Goal: Task Accomplishment & Management: Manage account settings

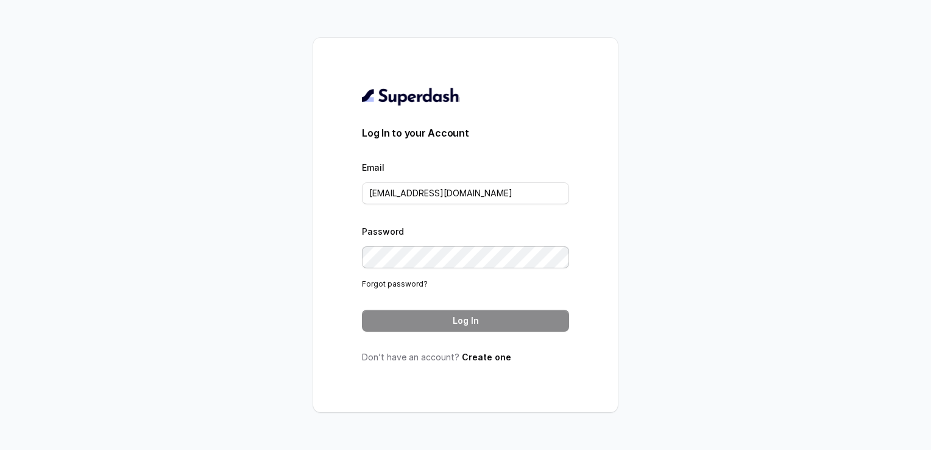
type input "Jyoti@convictionhr.com"
click at [484, 318] on button "Log In" at bounding box center [465, 321] width 207 height 22
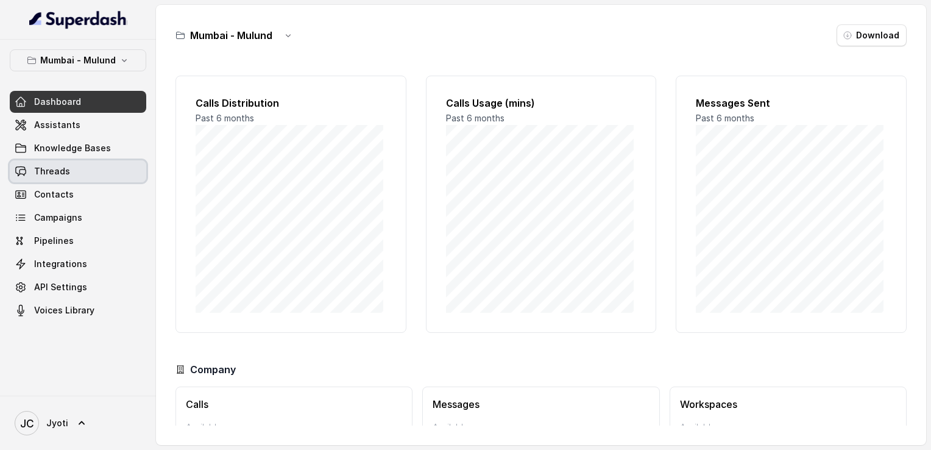
click at [76, 167] on link "Threads" at bounding box center [78, 171] width 137 height 22
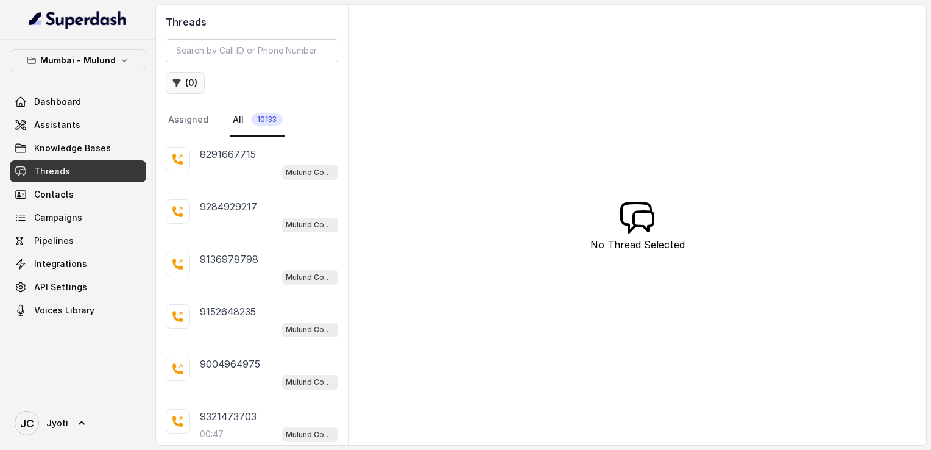
click at [190, 84] on button "( 0 )" at bounding box center [185, 83] width 39 height 22
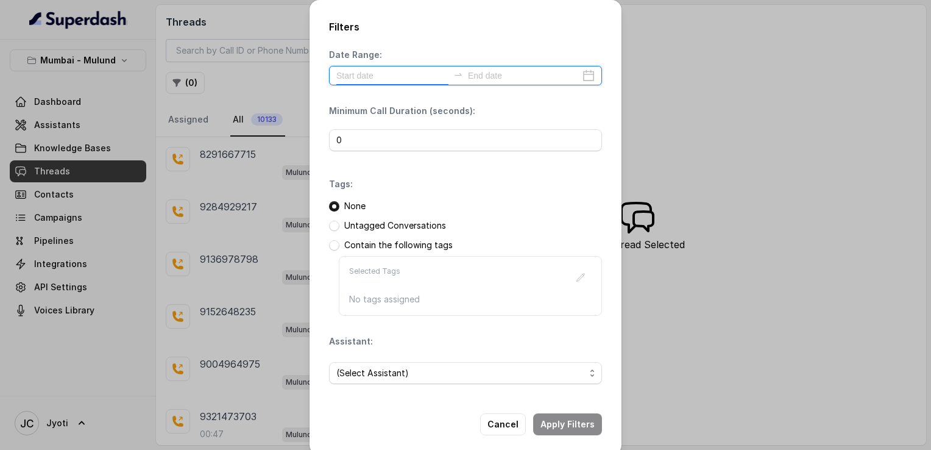
click at [418, 74] on input at bounding box center [392, 75] width 112 height 13
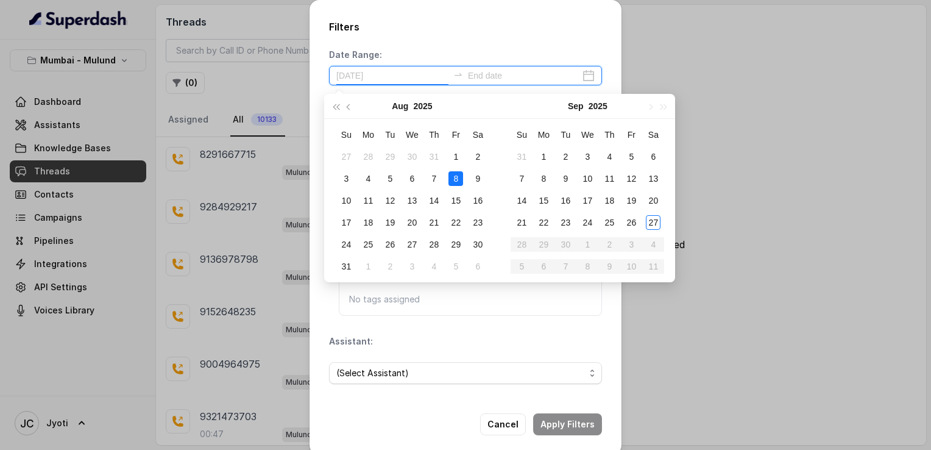
type input "[DATE]"
click at [632, 219] on div "26" at bounding box center [631, 222] width 15 height 15
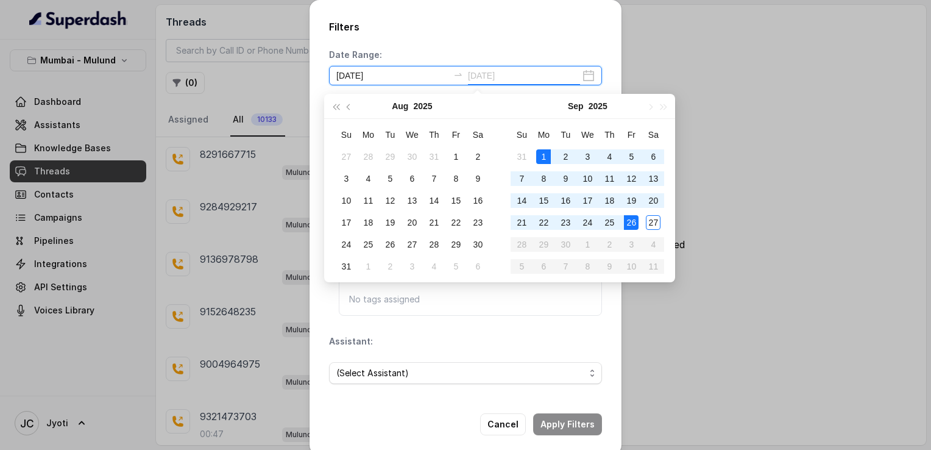
type input "[DATE]"
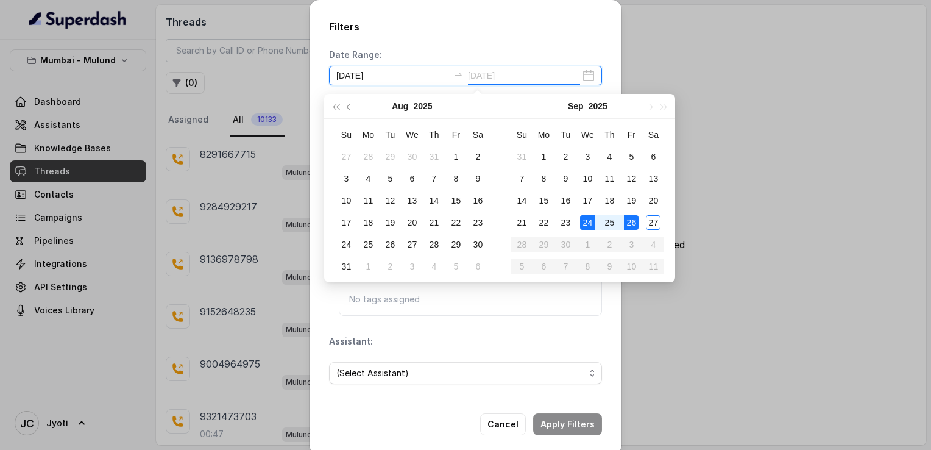
type input "[DATE]"
click at [633, 222] on div "26" at bounding box center [631, 222] width 15 height 15
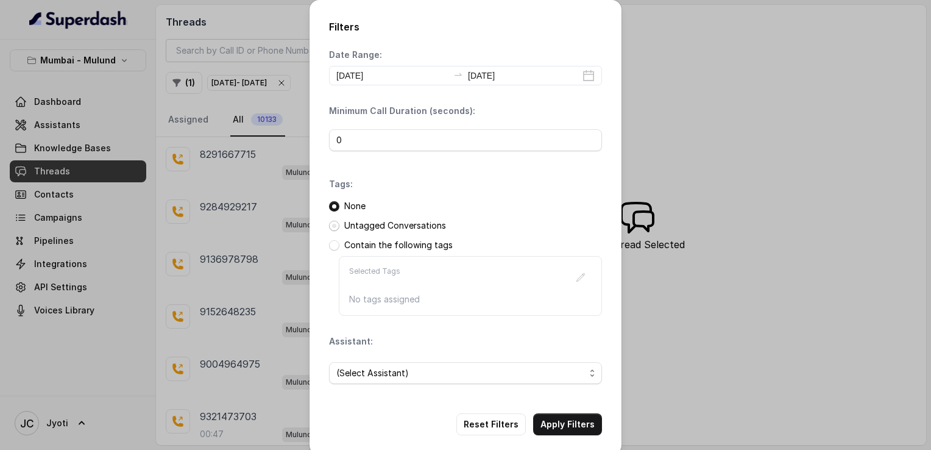
click at [332, 223] on span at bounding box center [334, 226] width 10 height 10
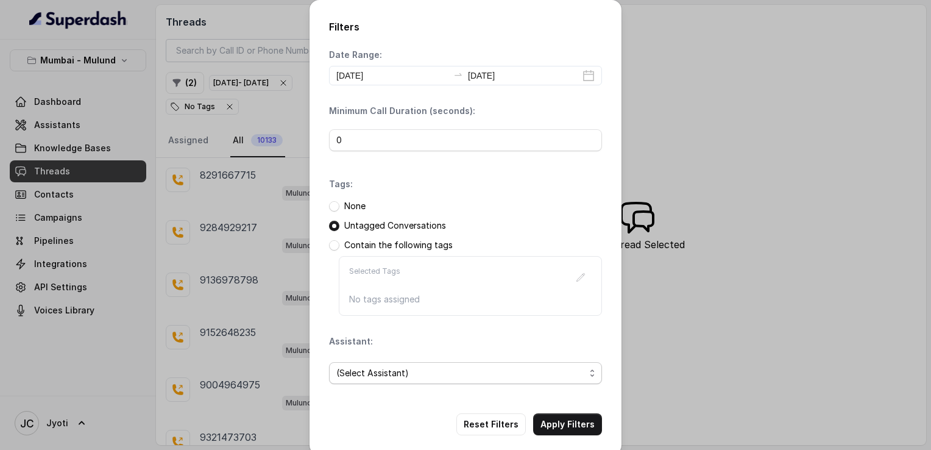
click at [361, 369] on span "(Select Assistant)" at bounding box center [460, 373] width 249 height 15
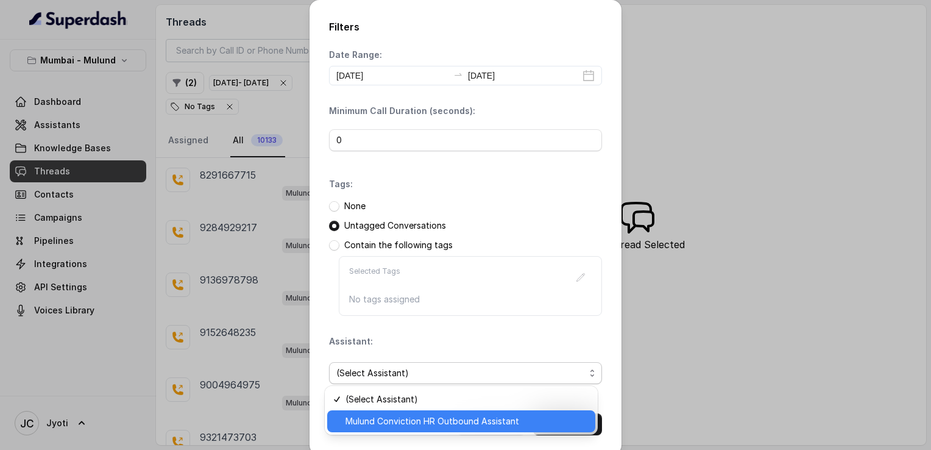
click at [374, 418] on span "Mulund Conviction HR Outbound Assistant" at bounding box center [467, 421] width 243 height 15
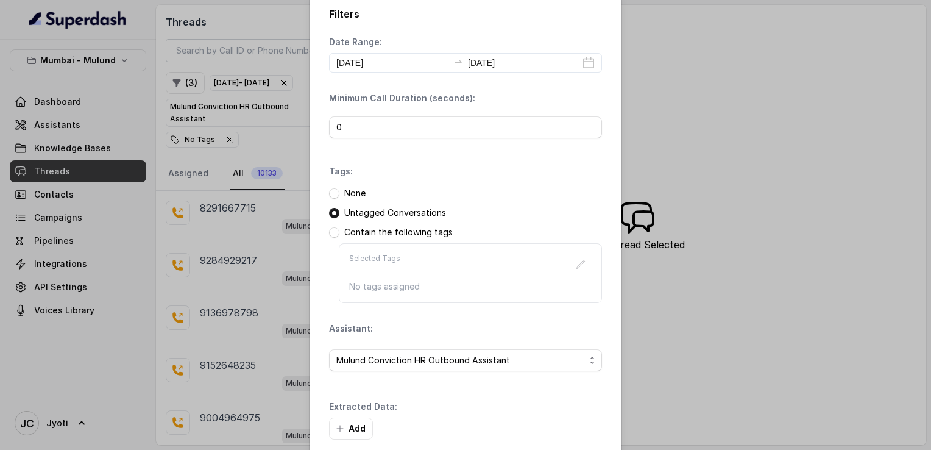
scroll to position [71, 0]
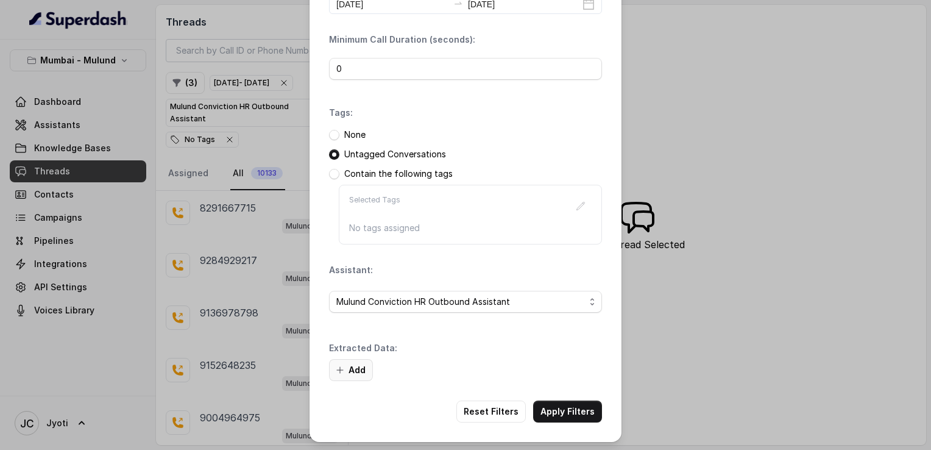
click at [354, 367] on button "Add" at bounding box center [351, 370] width 44 height 22
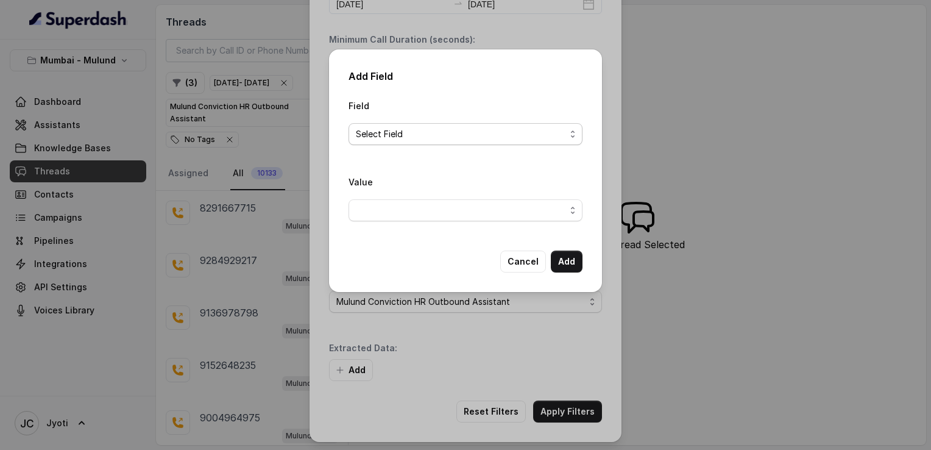
click at [406, 133] on span "Select Field" at bounding box center [461, 134] width 210 height 15
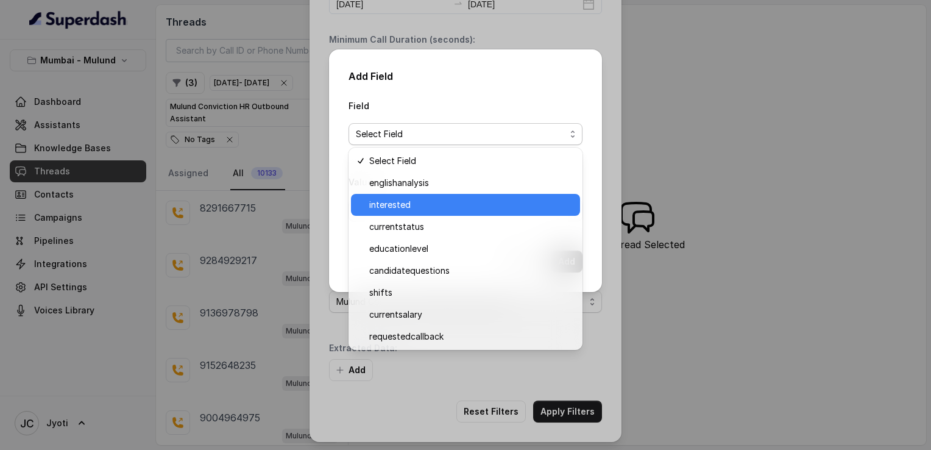
click at [386, 205] on span "interested" at bounding box center [471, 204] width 204 height 15
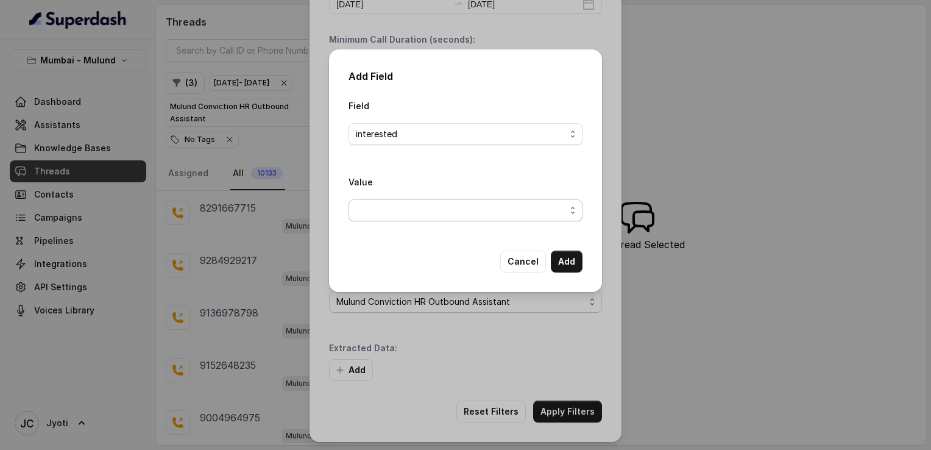
click at [386, 213] on span "button" at bounding box center [466, 210] width 234 height 22
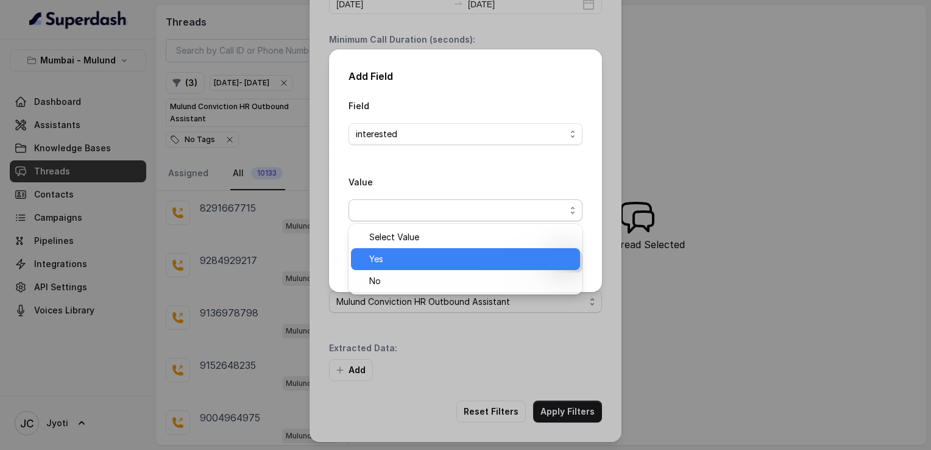
click at [380, 256] on span "Yes" at bounding box center [471, 259] width 204 height 15
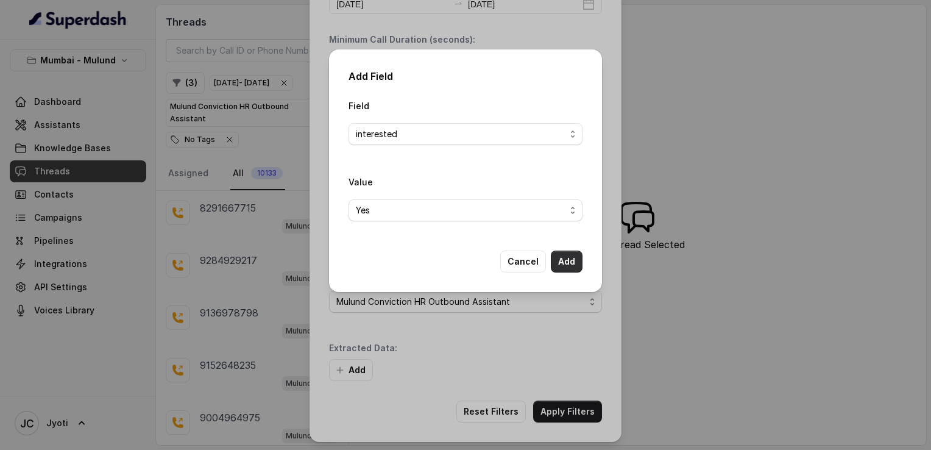
click at [574, 263] on button "Add" at bounding box center [567, 262] width 32 height 22
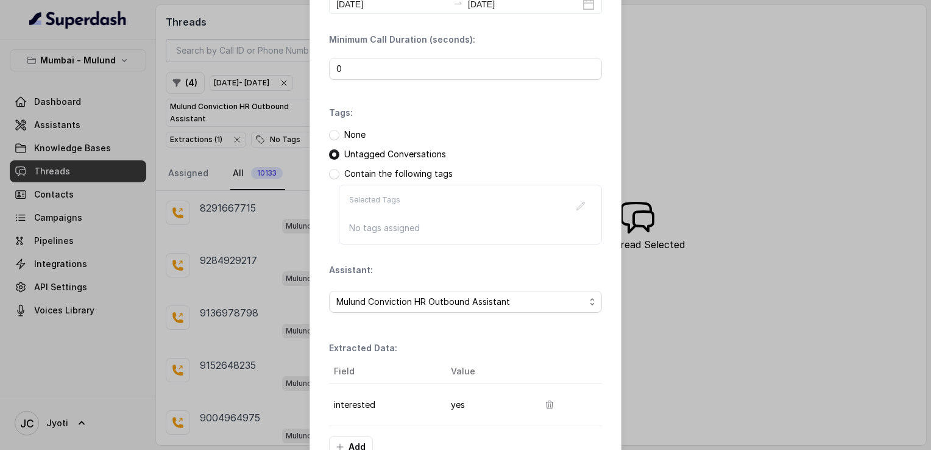
scroll to position [147, 0]
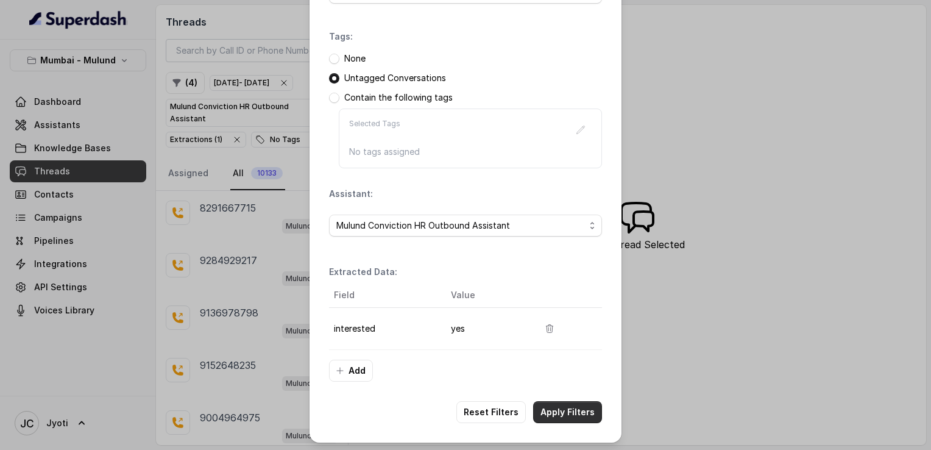
click at [566, 408] on button "Apply Filters" at bounding box center [567, 412] width 69 height 22
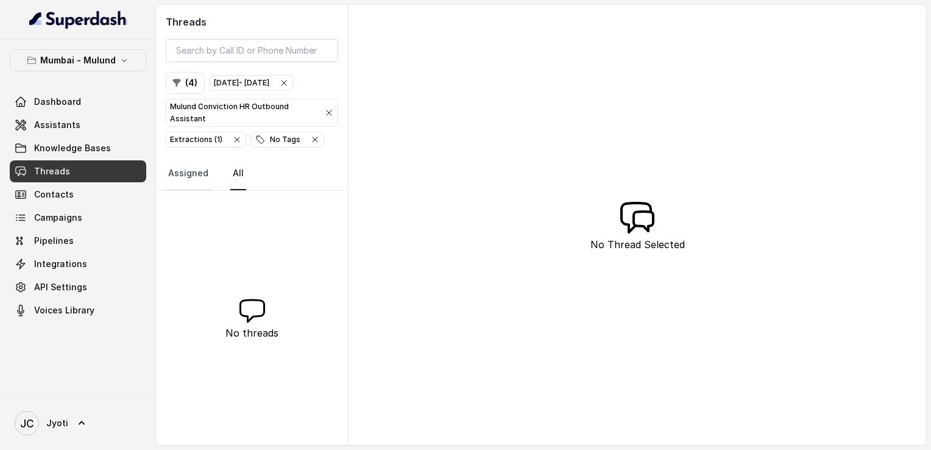
click at [194, 167] on link "Assigned" at bounding box center [188, 173] width 45 height 33
click at [269, 77] on div "[DATE] - [DATE]" at bounding box center [241, 83] width 55 height 12
click at [191, 79] on button "( 3 )" at bounding box center [185, 83] width 39 height 22
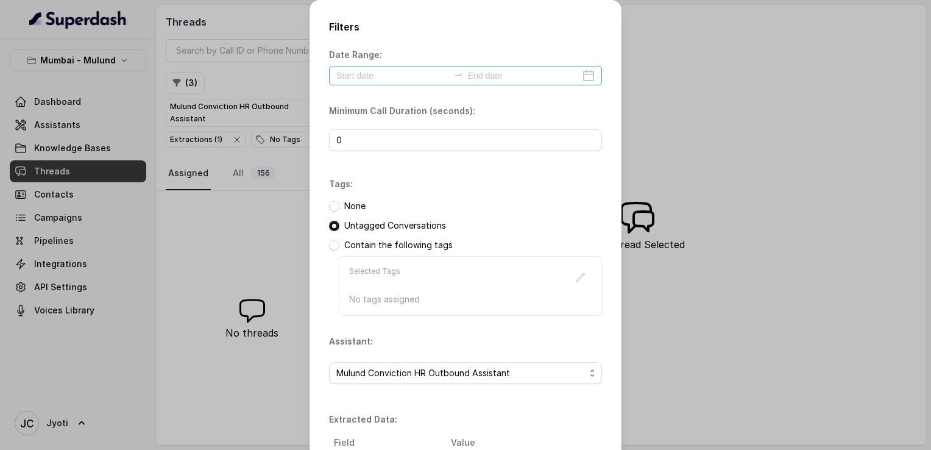
click at [373, 84] on div at bounding box center [465, 76] width 273 height 20
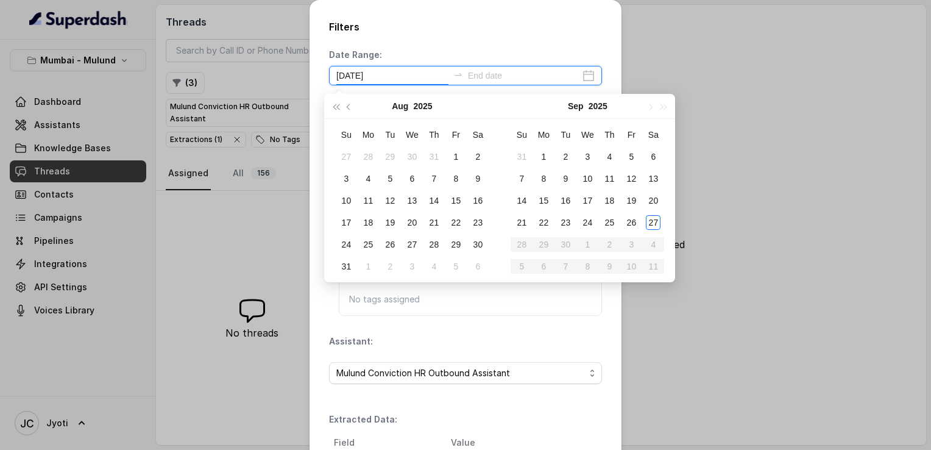
type input "[DATE]"
click at [607, 224] on div "25" at bounding box center [609, 222] width 15 height 15
type input "[DATE]"
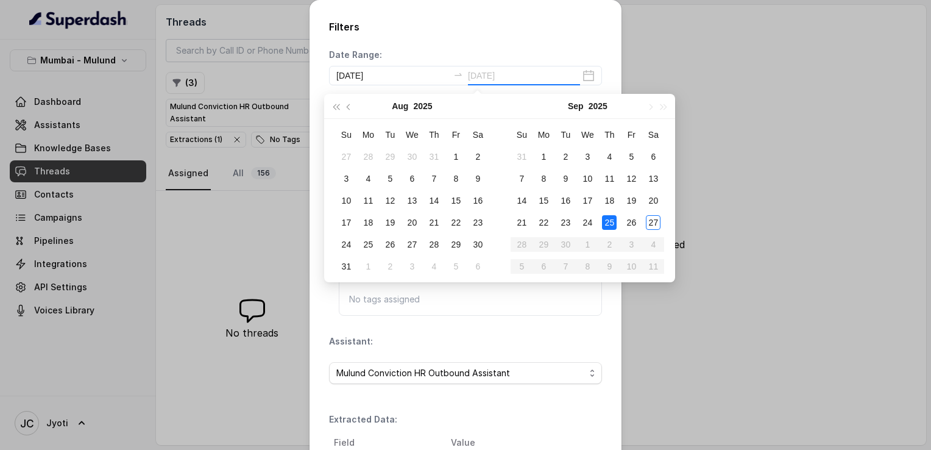
click at [607, 221] on div "25" at bounding box center [609, 222] width 15 height 15
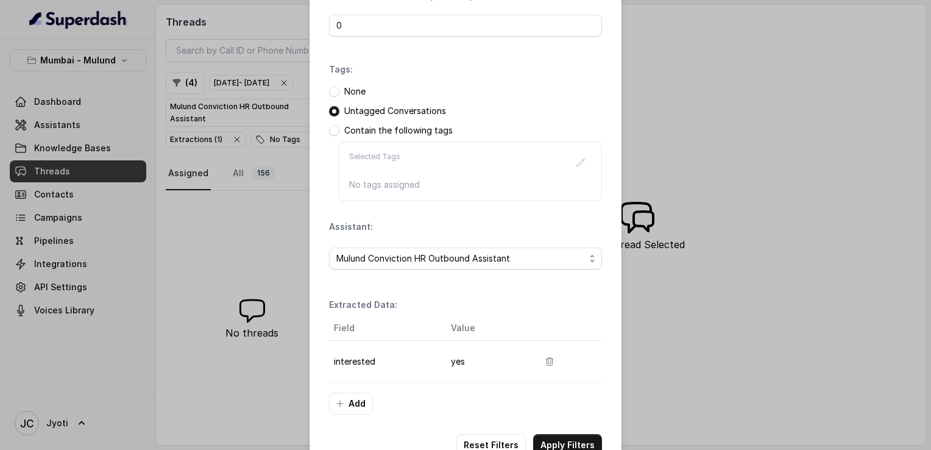
scroll to position [147, 0]
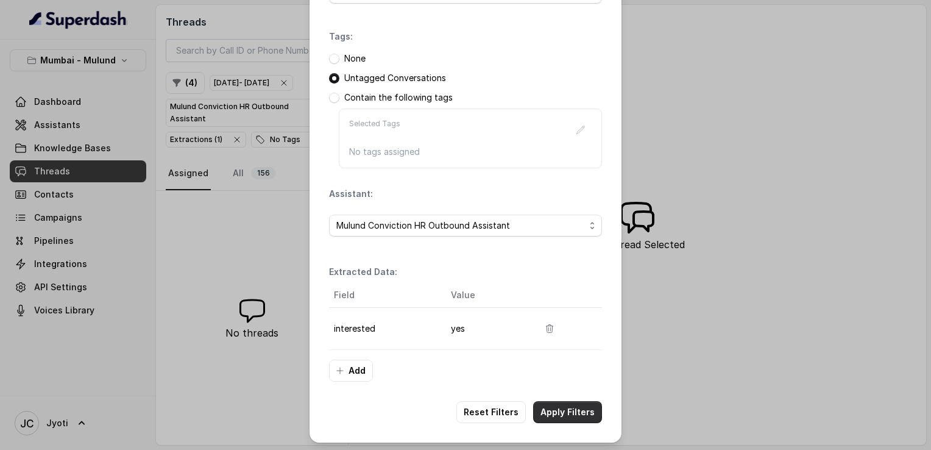
click at [563, 412] on button "Apply Filters" at bounding box center [567, 412] width 69 height 22
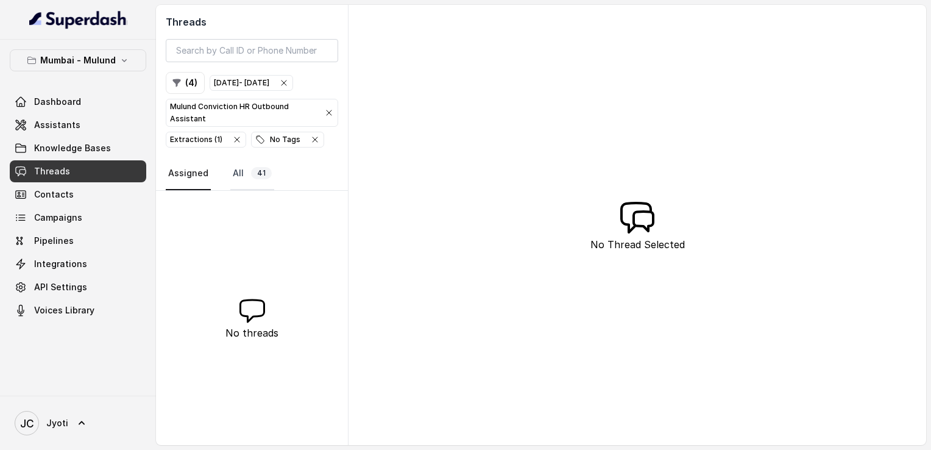
click at [254, 172] on span "41" at bounding box center [261, 173] width 21 height 12
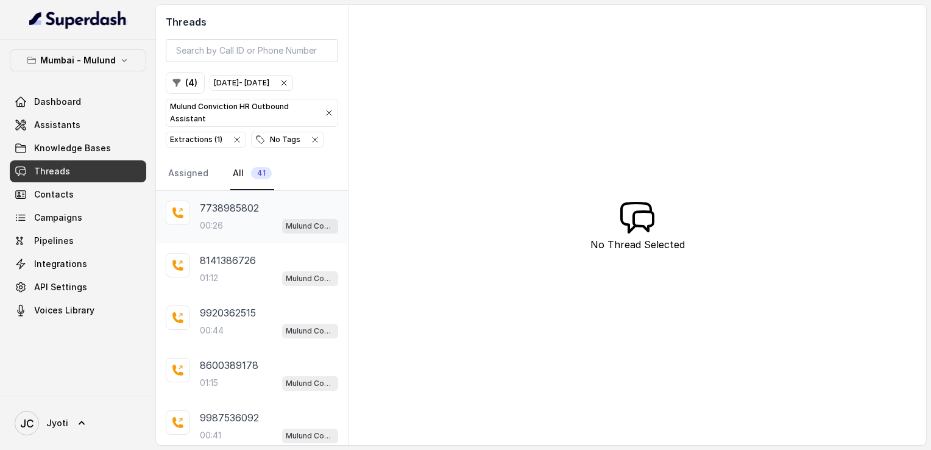
click at [236, 211] on p "7738985802" at bounding box center [229, 208] width 59 height 15
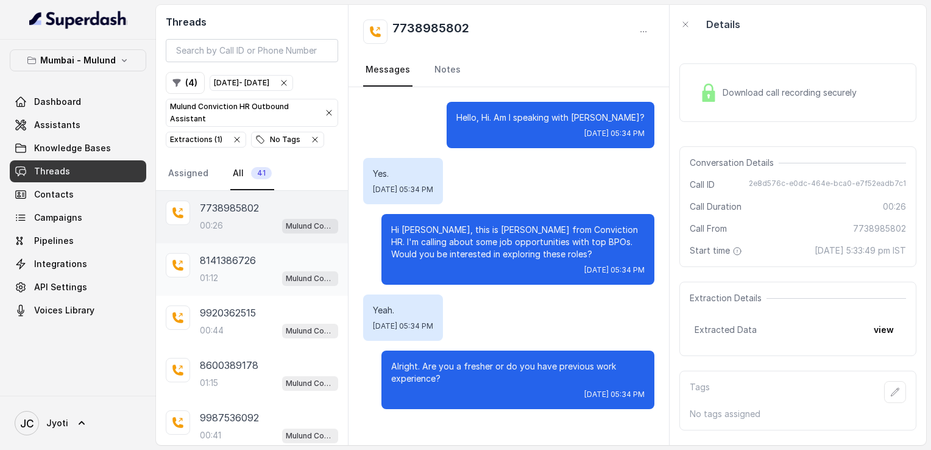
click at [229, 247] on div "8141386726 01:12 Mulund Conviction HR Outbound Assistant" at bounding box center [252, 269] width 192 height 52
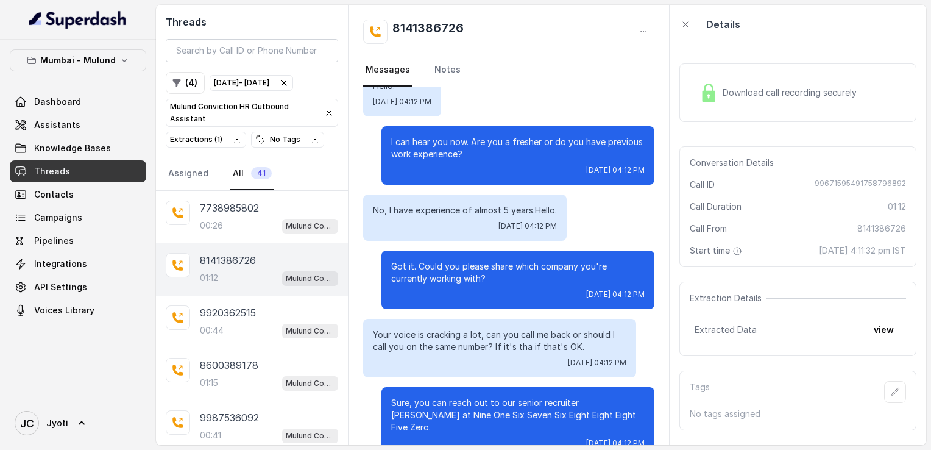
scroll to position [349, 0]
click at [230, 329] on div "00:44 Mulund Conviction HR Outbound Assistant" at bounding box center [269, 330] width 138 height 16
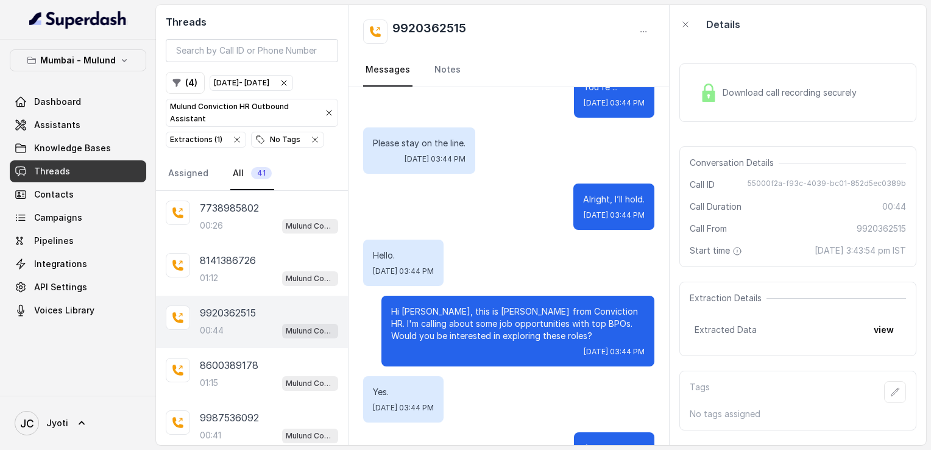
scroll to position [271, 0]
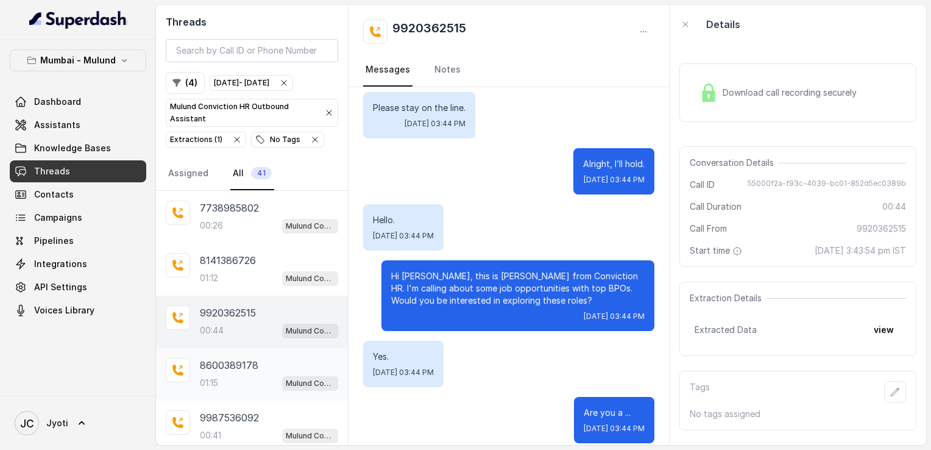
click at [233, 363] on p "8600389178" at bounding box center [229, 365] width 59 height 15
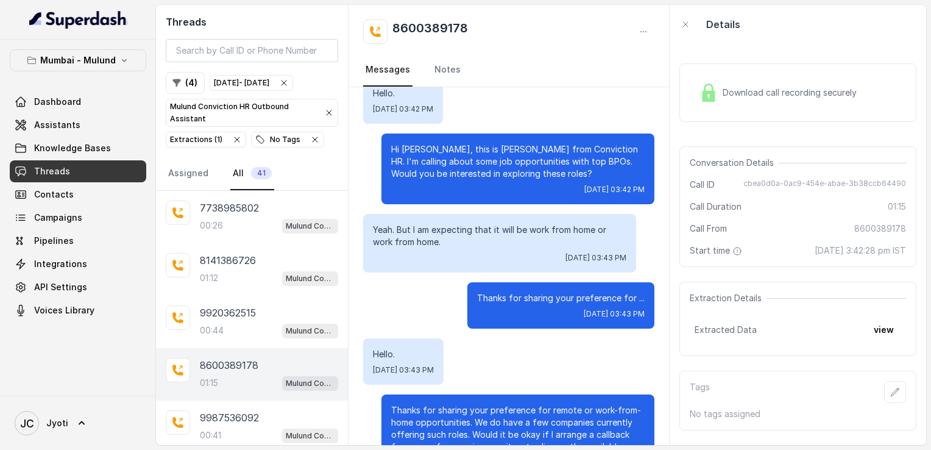
scroll to position [207, 0]
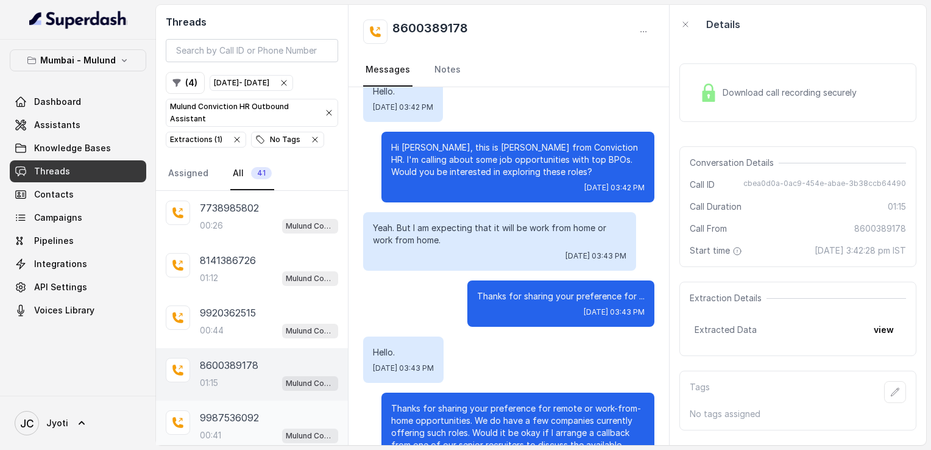
click at [217, 410] on p "9987536092" at bounding box center [229, 417] width 59 height 15
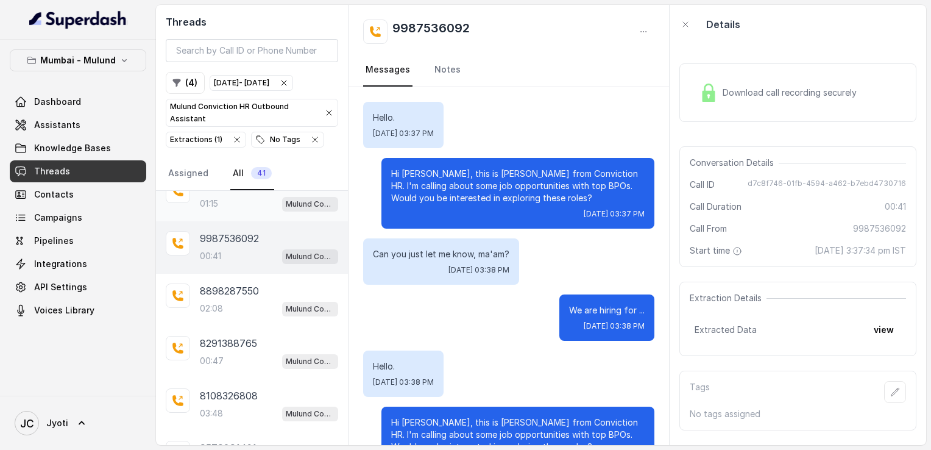
scroll to position [180, 0]
click at [256, 311] on div "02:08 Mulund Conviction HR Outbound Assistant" at bounding box center [269, 308] width 138 height 16
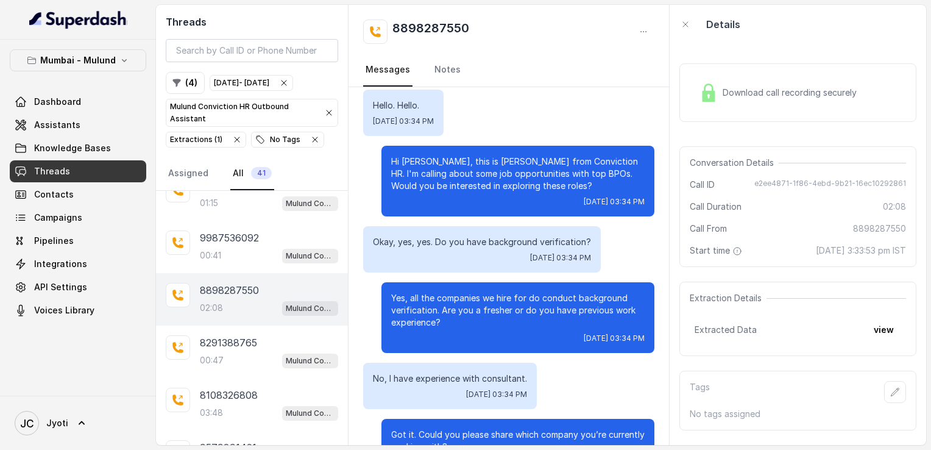
scroll to position [65, 0]
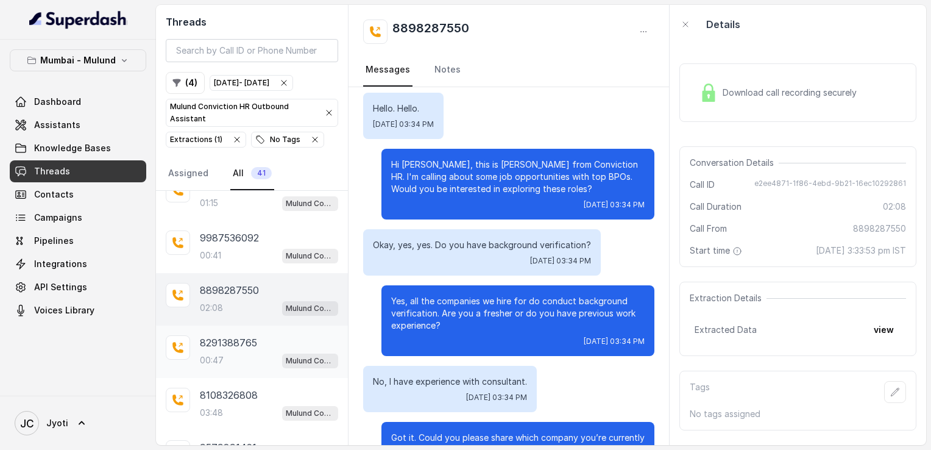
click at [246, 352] on div "00:47 Mulund Conviction HR Outbound Assistant" at bounding box center [269, 360] width 138 height 16
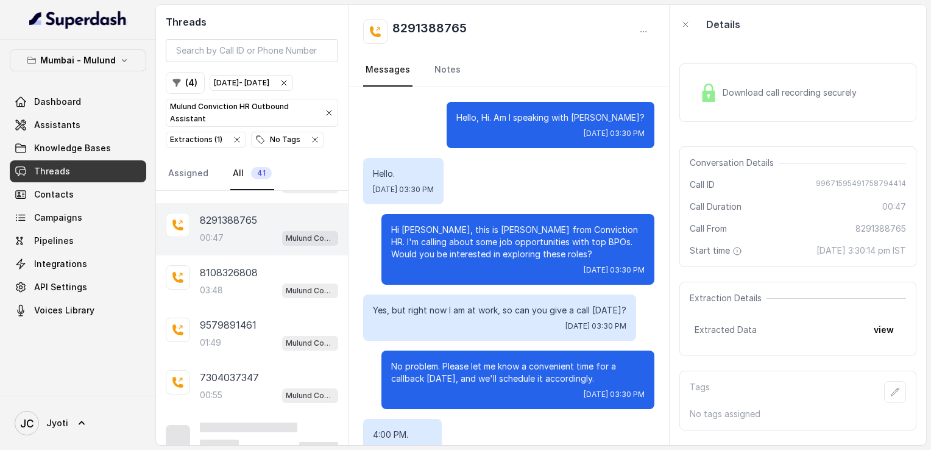
scroll to position [302, 0]
click at [240, 258] on div "8108326808 03:48 Mulund Conviction HR Outbound Assistant" at bounding box center [252, 281] width 192 height 52
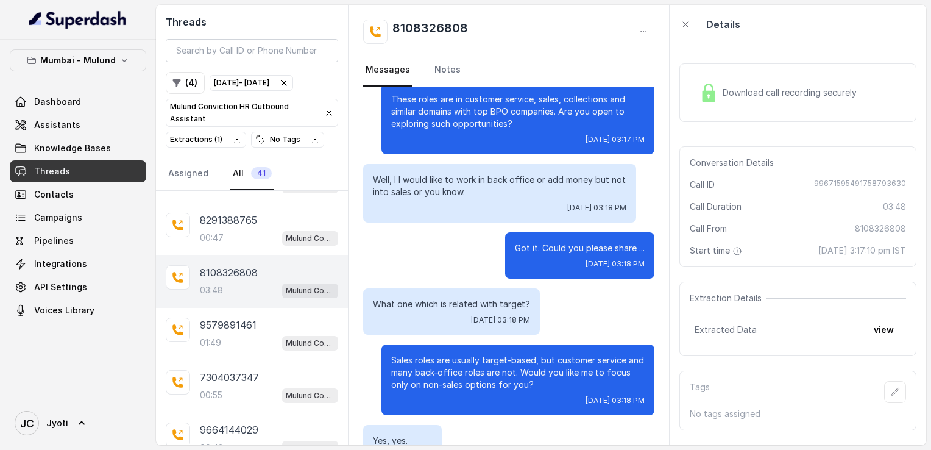
scroll to position [268, 0]
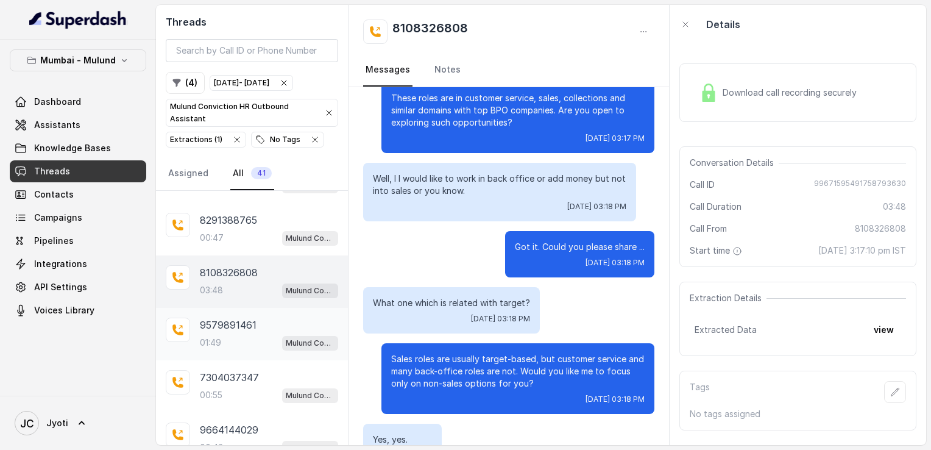
click at [236, 318] on p "9579891461" at bounding box center [228, 325] width 57 height 15
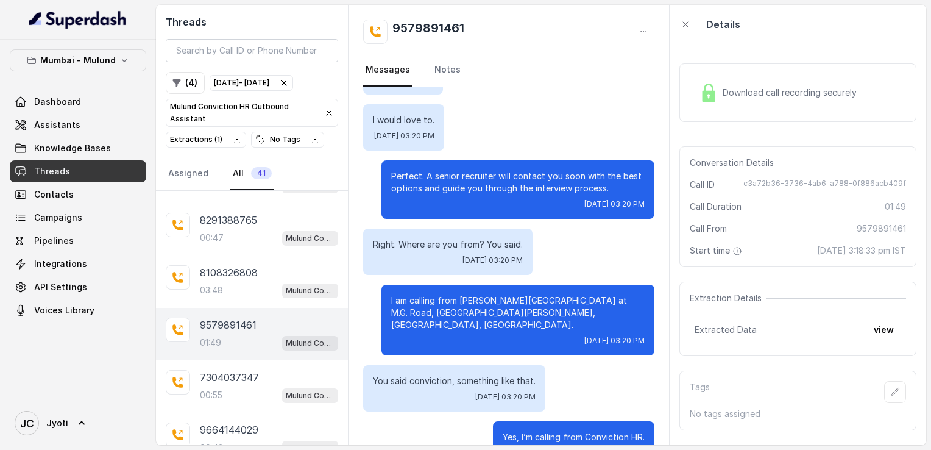
scroll to position [1065, 0]
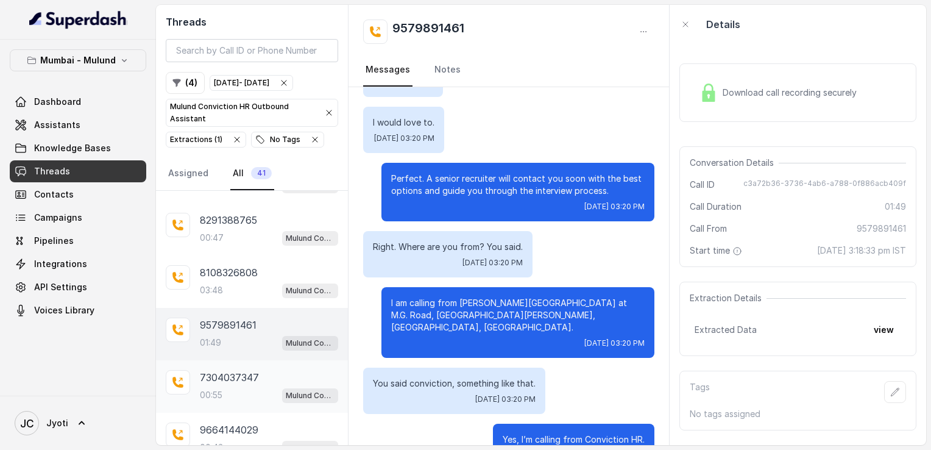
click at [234, 373] on p "7304037347" at bounding box center [229, 377] width 59 height 15
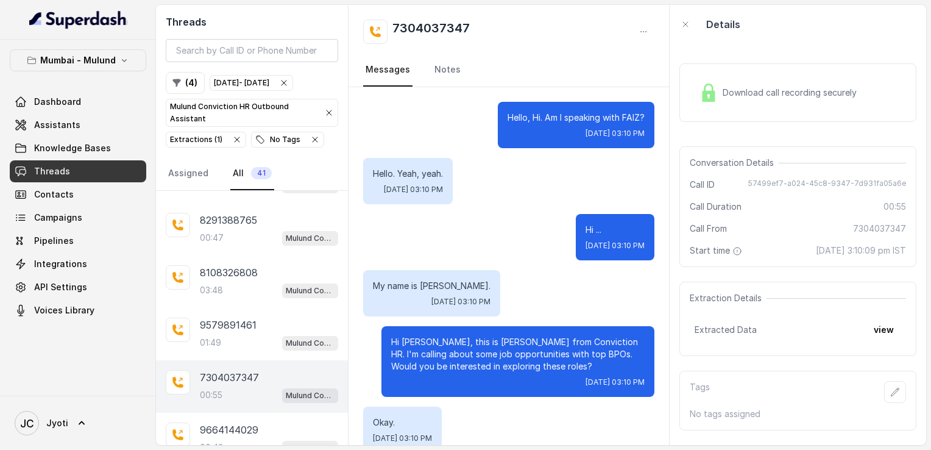
scroll to position [483, 0]
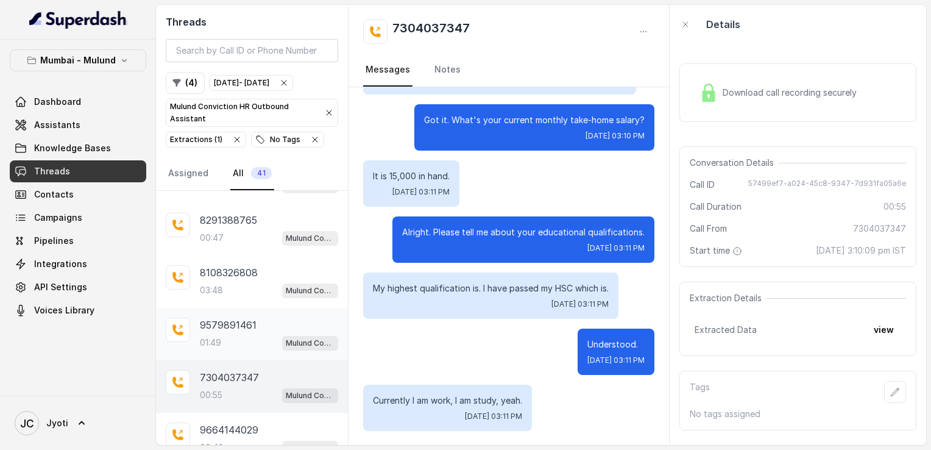
click at [240, 318] on p "9579891461" at bounding box center [228, 325] width 57 height 15
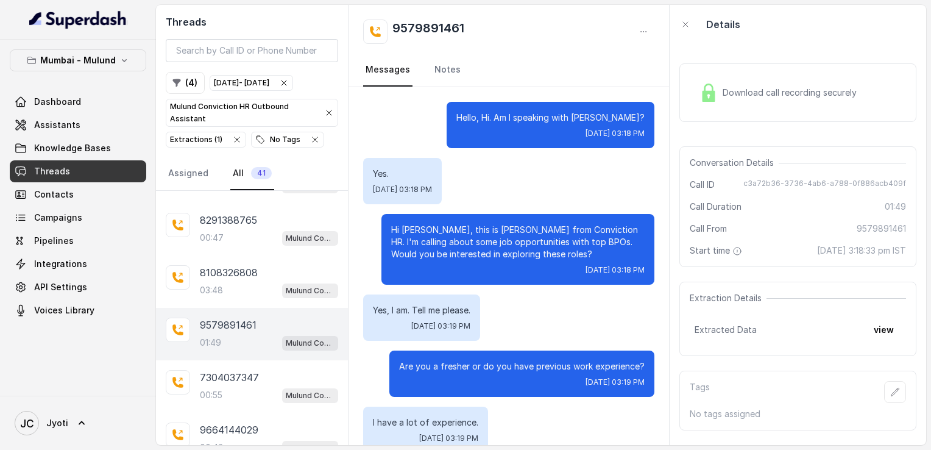
scroll to position [1329, 0]
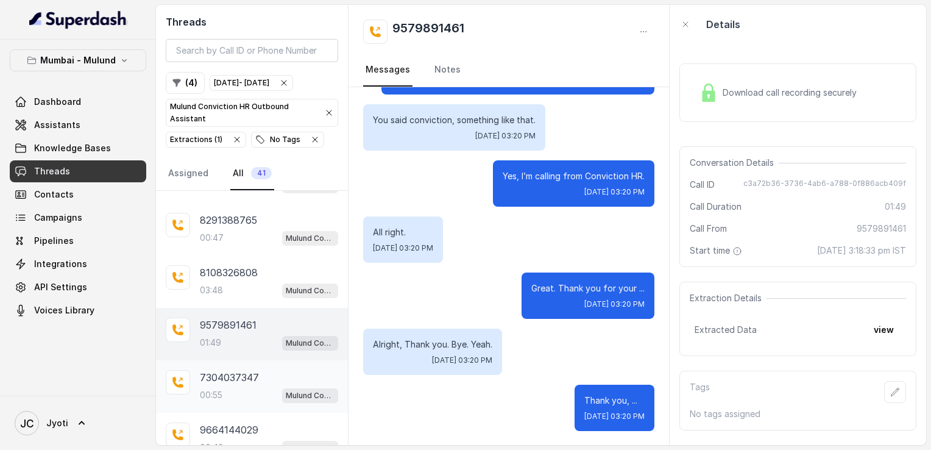
click at [229, 374] on p "7304037347" at bounding box center [229, 377] width 59 height 15
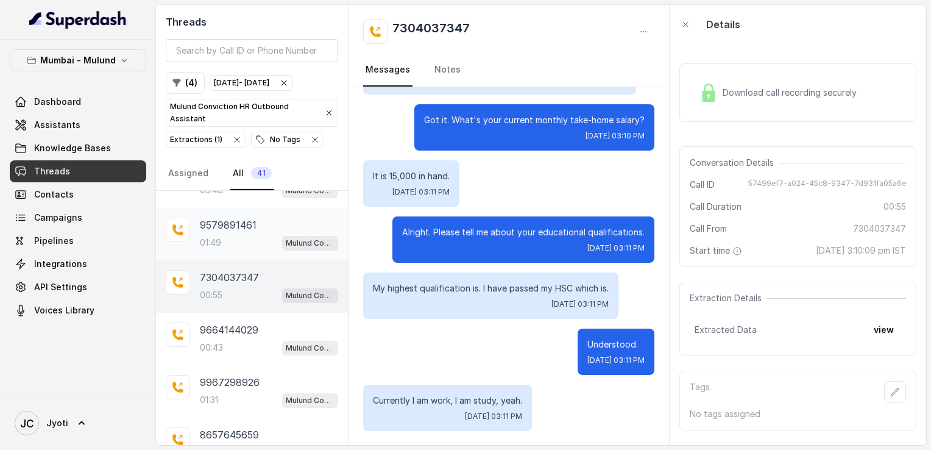
scroll to position [402, 0]
click at [246, 322] on p "9664144029" at bounding box center [229, 329] width 59 height 15
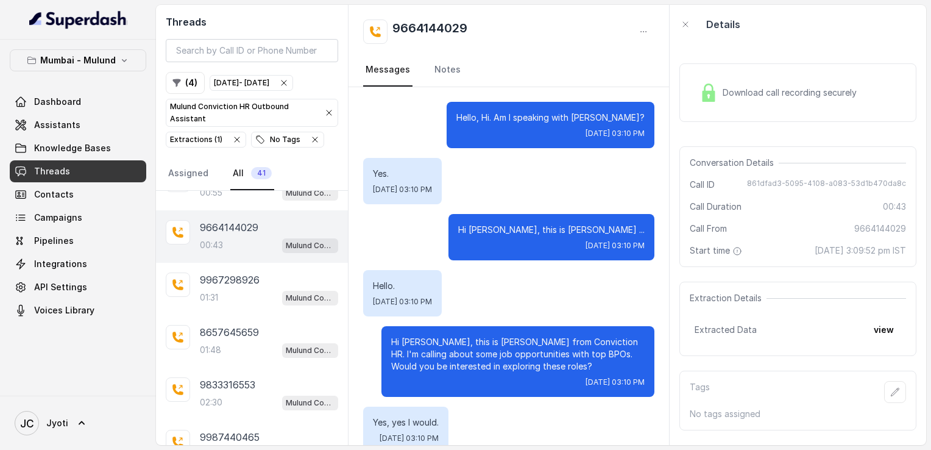
scroll to position [505, 0]
click at [211, 263] on div "9967298926 01:31 Mulund Conviction HR Outbound Assistant" at bounding box center [252, 289] width 192 height 52
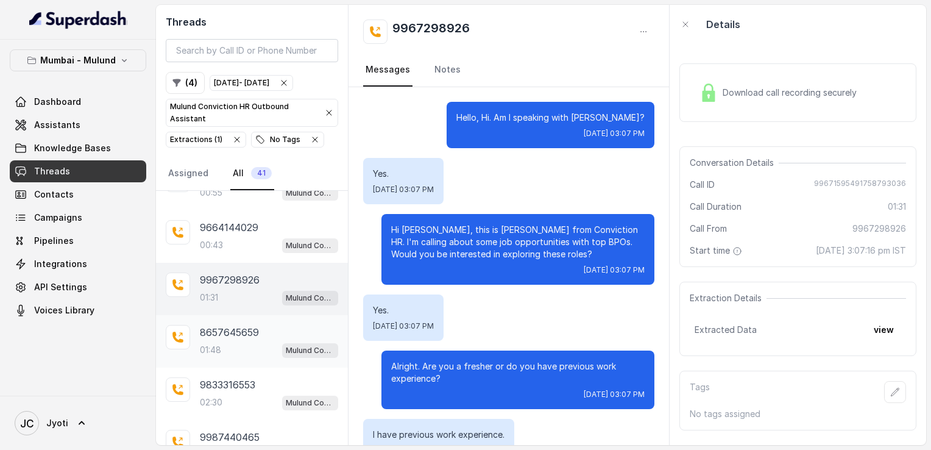
click at [212, 344] on p "01:48" at bounding box center [210, 350] width 21 height 12
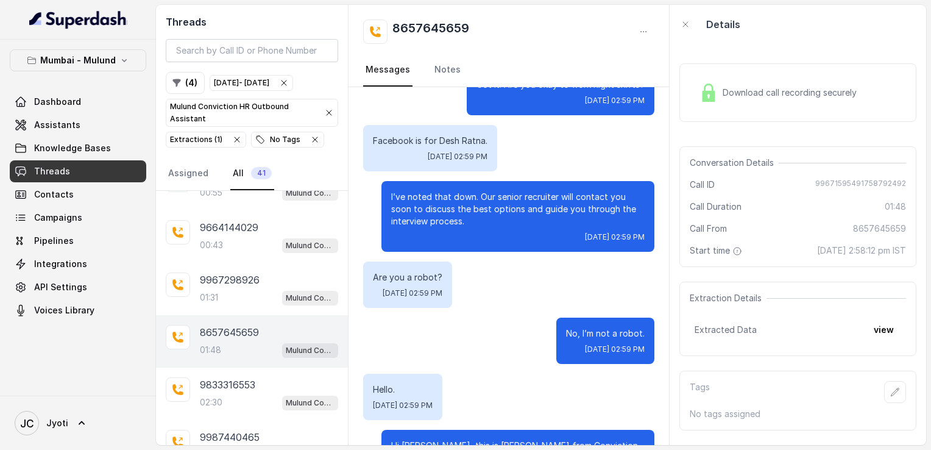
scroll to position [1390, 0]
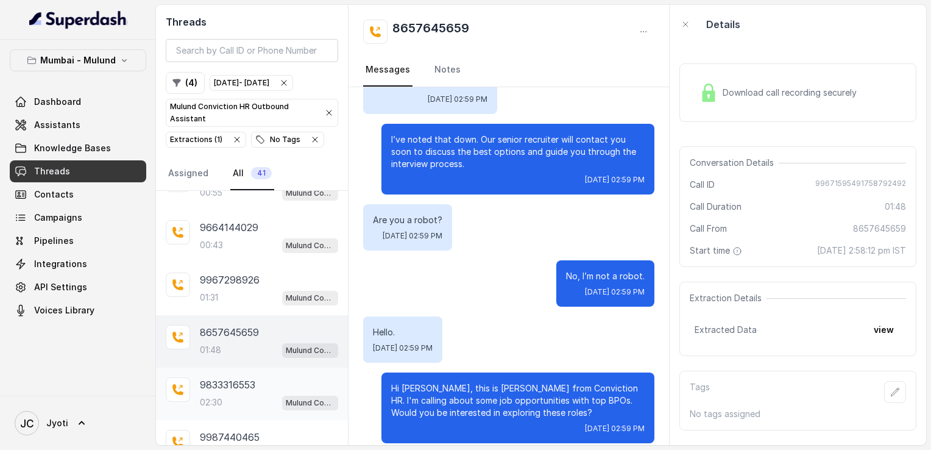
click at [232, 377] on p "9833316553" at bounding box center [227, 384] width 55 height 15
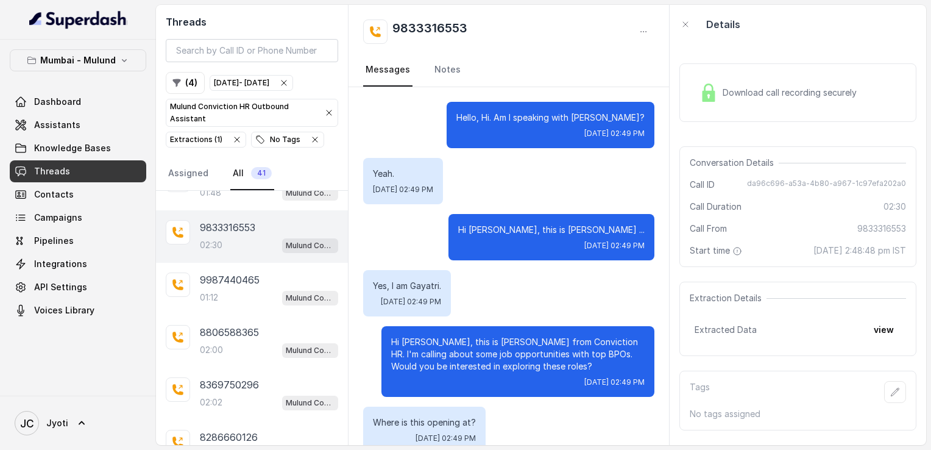
scroll to position [663, 0]
click at [224, 277] on p "9987440465" at bounding box center [230, 279] width 60 height 15
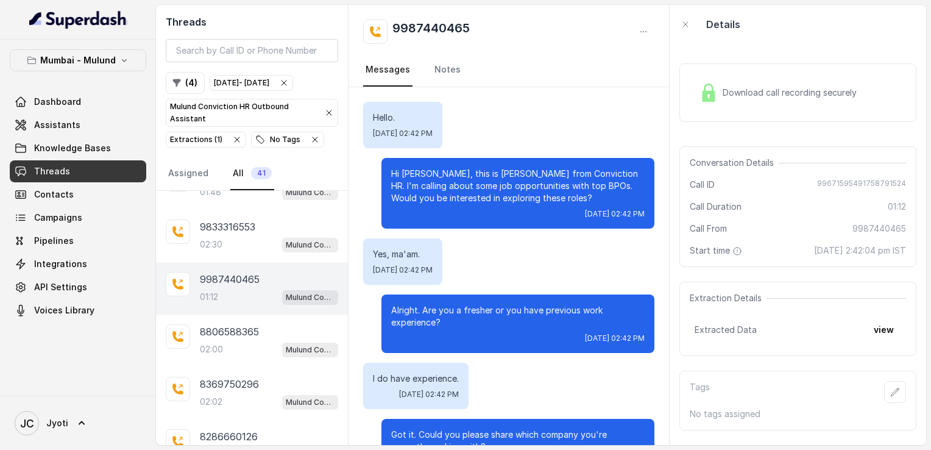
scroll to position [644, 0]
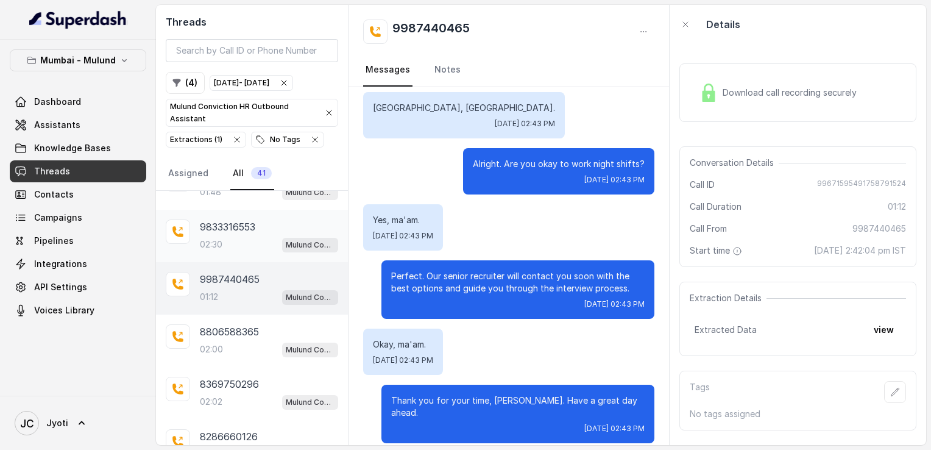
click at [224, 222] on p "9833316553" at bounding box center [227, 226] width 55 height 15
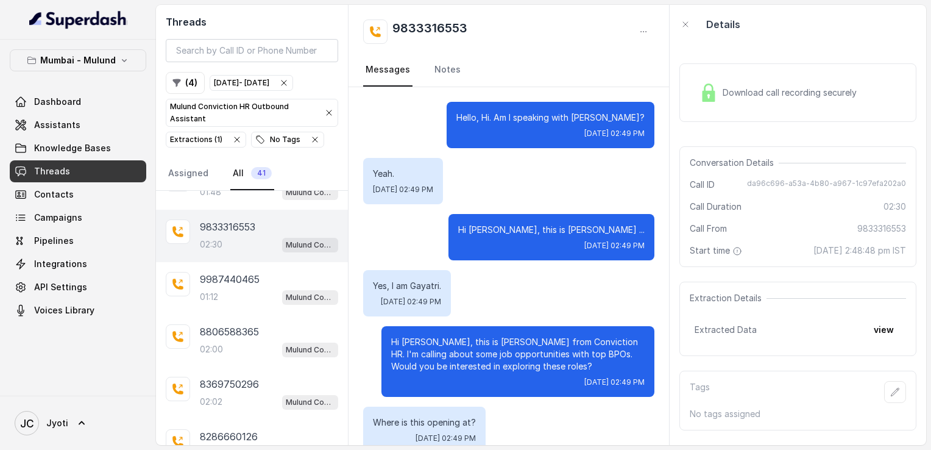
scroll to position [1434, 0]
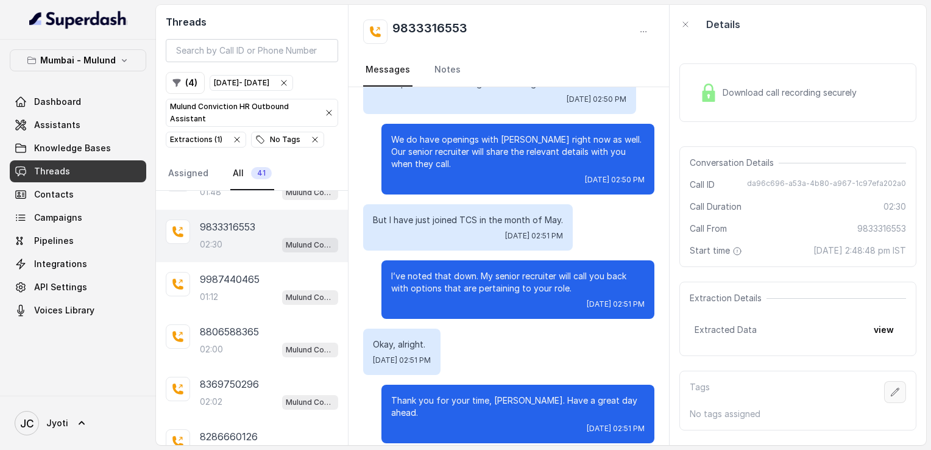
click at [890, 389] on icon "button" at bounding box center [895, 392] width 10 height 10
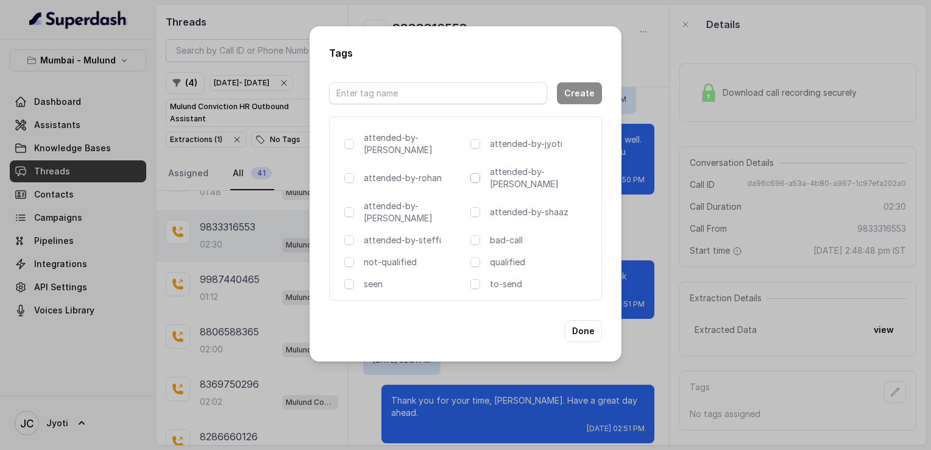
click at [477, 173] on span at bounding box center [476, 178] width 10 height 10
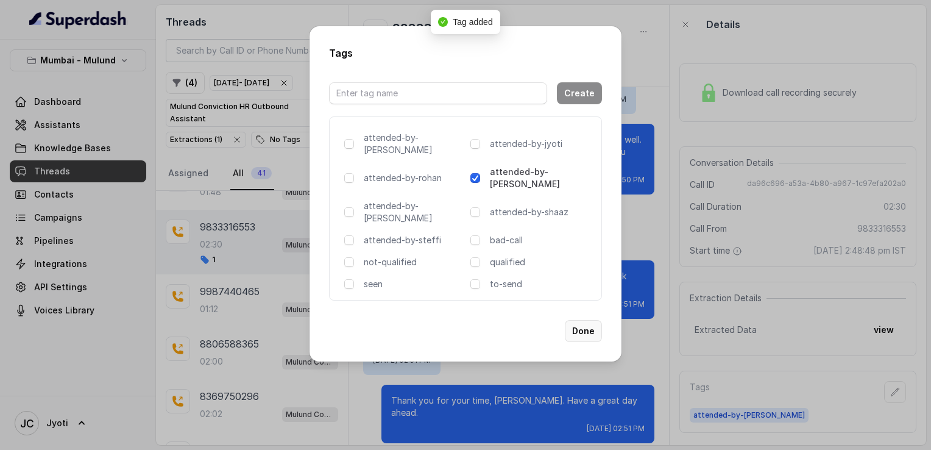
click at [584, 320] on button "Done" at bounding box center [583, 331] width 37 height 22
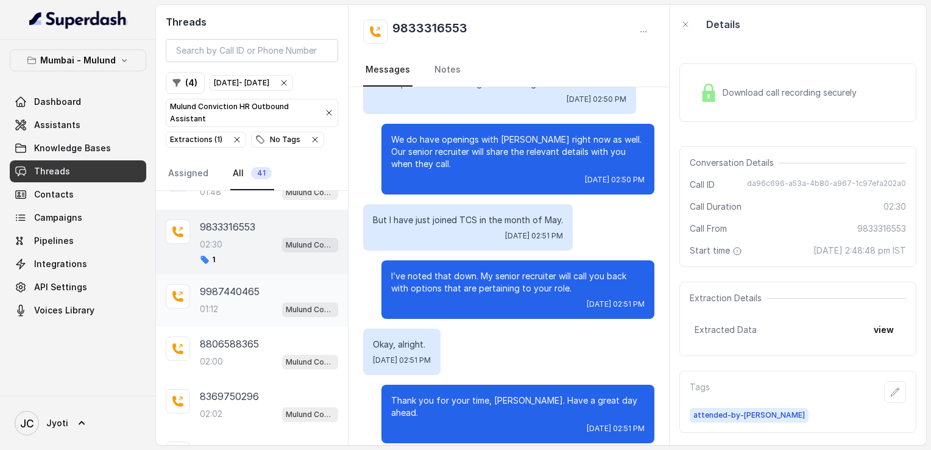
click at [207, 284] on p "9987440465" at bounding box center [230, 291] width 60 height 15
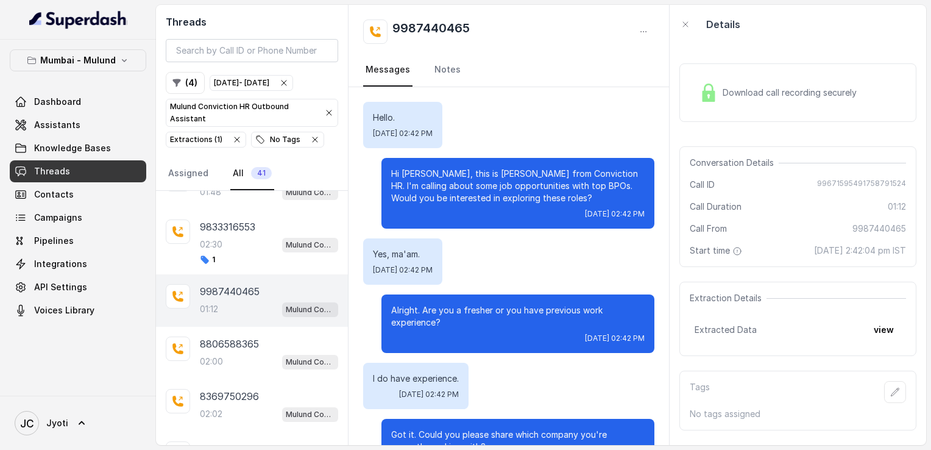
scroll to position [644, 0]
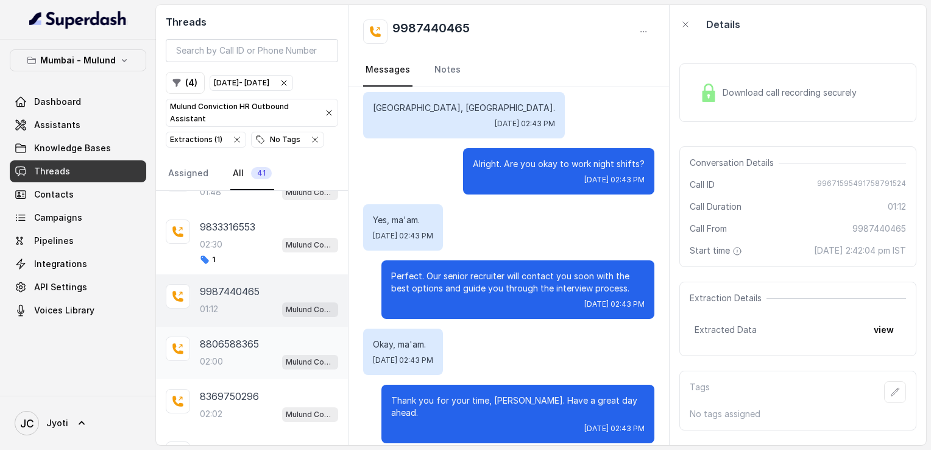
click at [251, 336] on p "8806588365" at bounding box center [229, 343] width 59 height 15
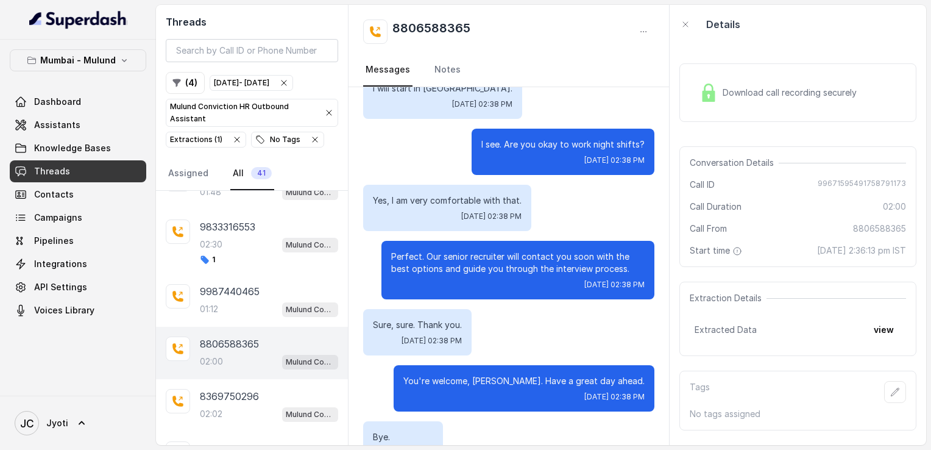
scroll to position [1092, 0]
click at [737, 91] on span "Download call recording securely" at bounding box center [792, 93] width 139 height 12
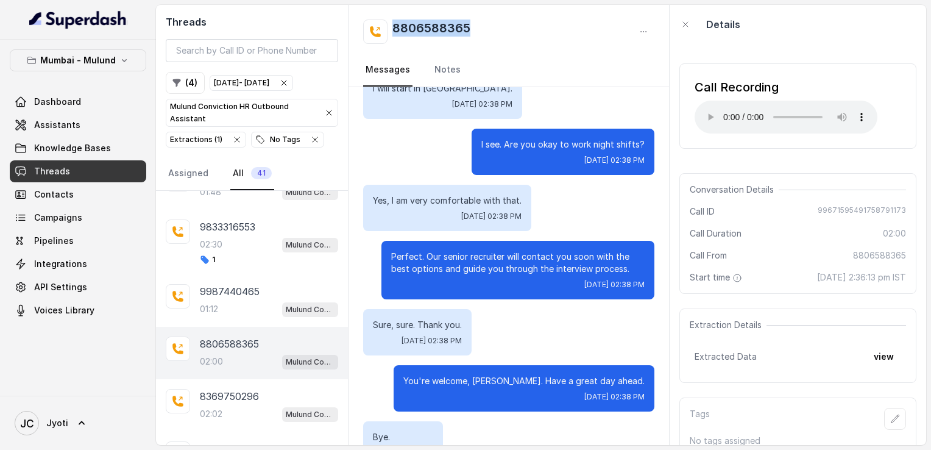
drag, startPoint x: 392, startPoint y: 26, endPoint x: 477, endPoint y: 26, distance: 84.7
click at [477, 26] on div "8806588365" at bounding box center [508, 32] width 291 height 24
drag, startPoint x: 477, startPoint y: 26, endPoint x: 466, endPoint y: 65, distance: 39.8
click at [466, 65] on nav "Messages Notes" at bounding box center [508, 70] width 291 height 33
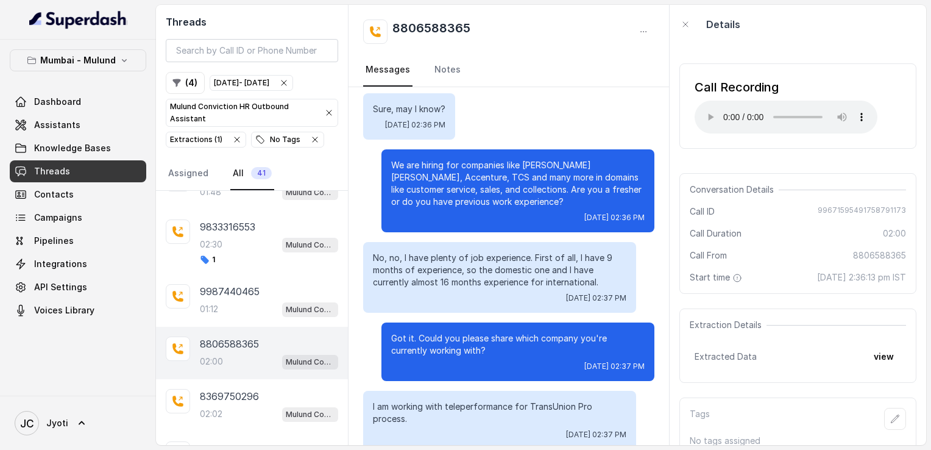
scroll to position [0, 0]
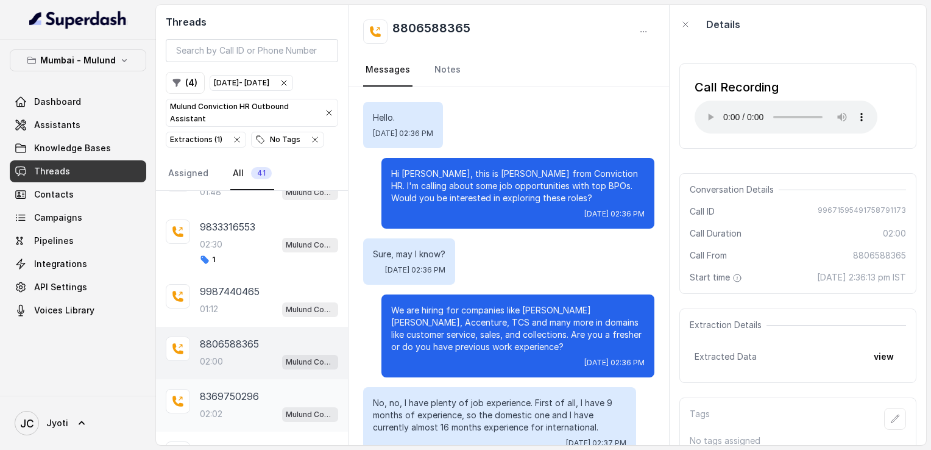
click at [242, 389] on p "8369750296" at bounding box center [229, 396] width 59 height 15
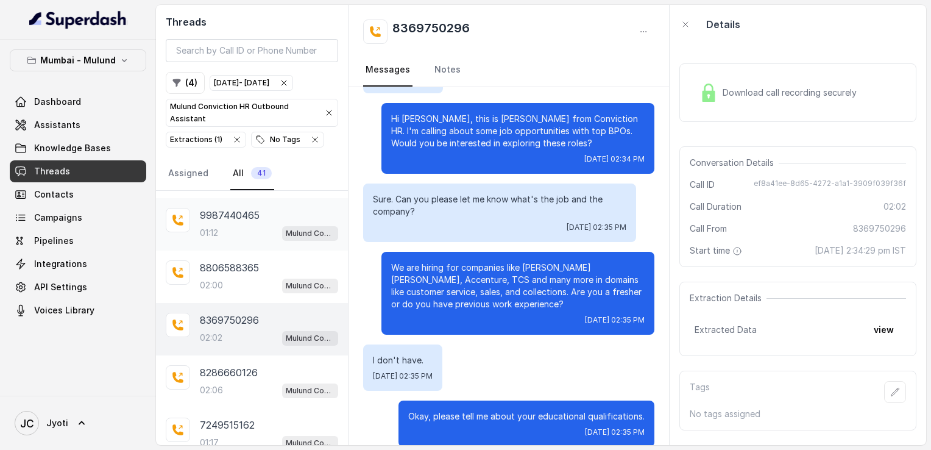
scroll to position [742, 0]
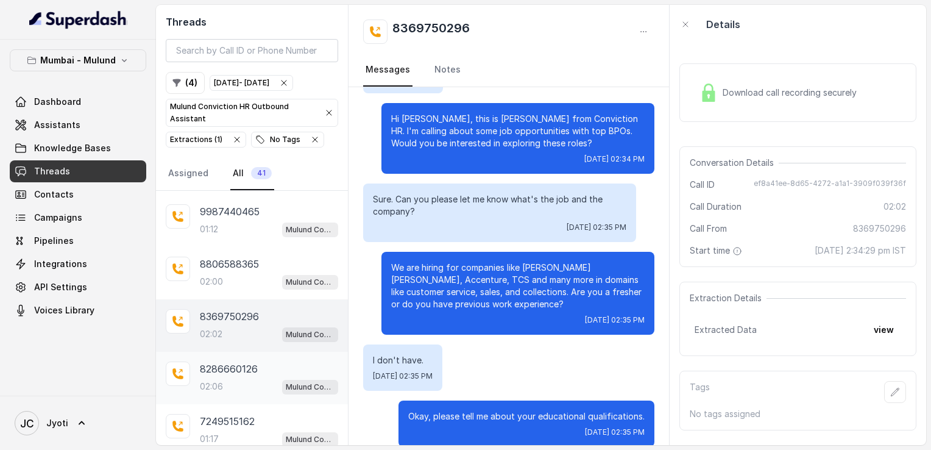
click at [215, 361] on p "8286660126" at bounding box center [229, 368] width 58 height 15
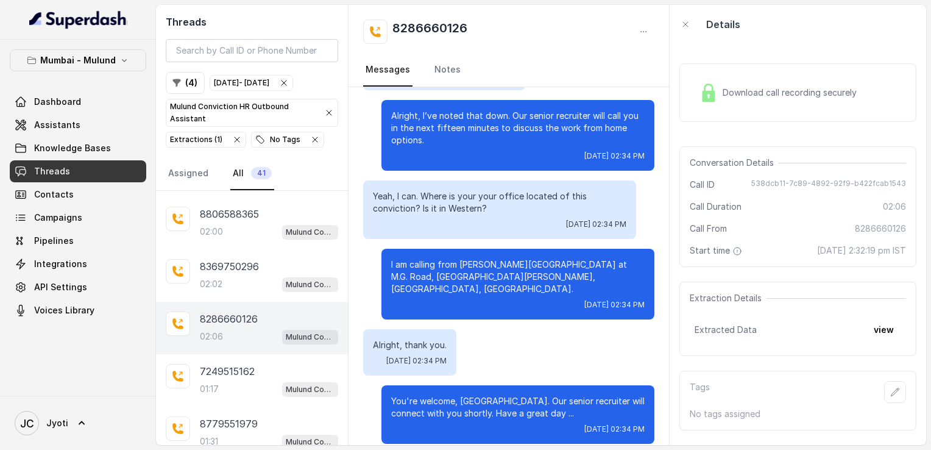
scroll to position [1663, 0]
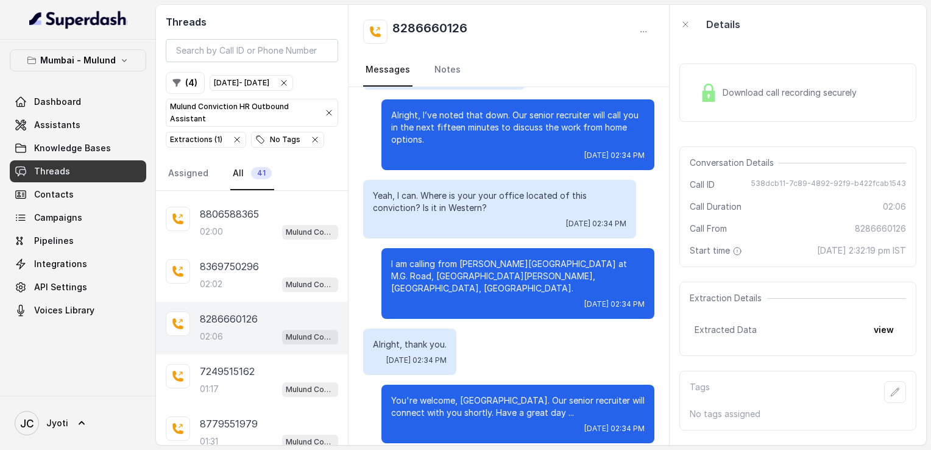
click at [212, 330] on p "02:06" at bounding box center [211, 336] width 23 height 12
click at [217, 364] on p "7249515162" at bounding box center [227, 371] width 55 height 15
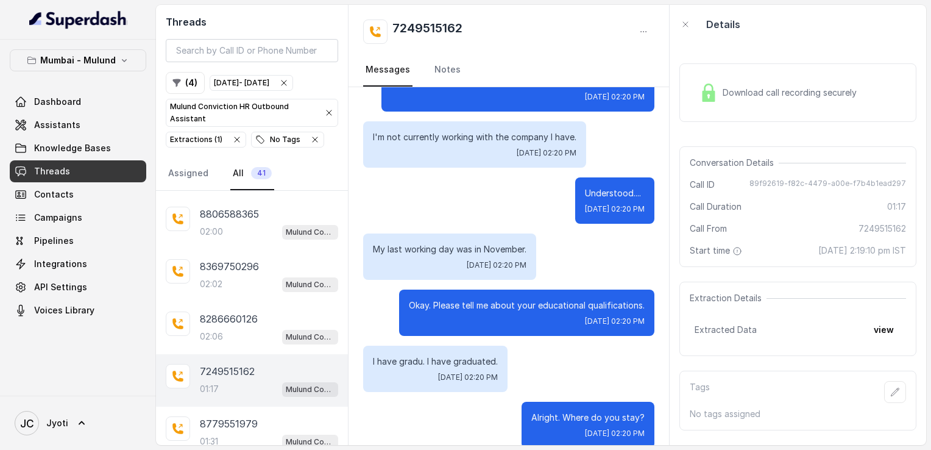
scroll to position [378, 0]
click at [210, 369] on div "7249515162 01:17 Mulund Conviction HR Outbound Assistant" at bounding box center [269, 380] width 138 height 33
click at [224, 416] on p "8779551979" at bounding box center [229, 423] width 58 height 15
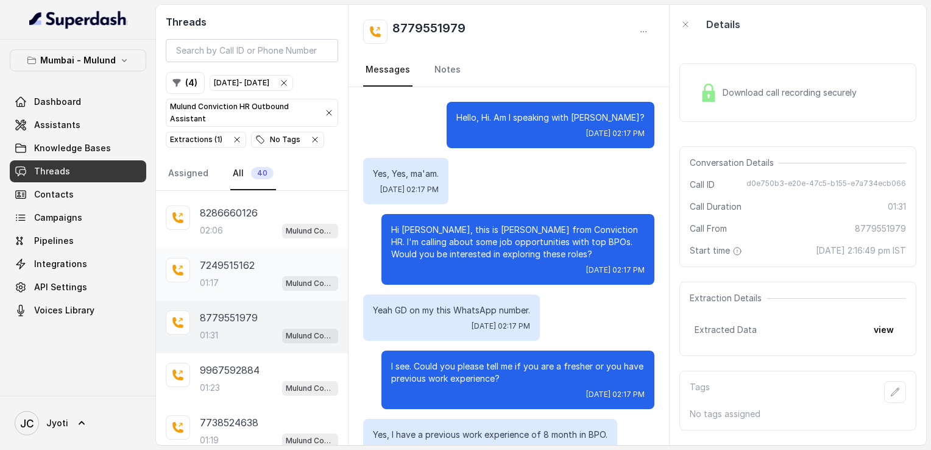
scroll to position [899, 0]
click at [238, 362] on p "9967592884" at bounding box center [230, 369] width 60 height 15
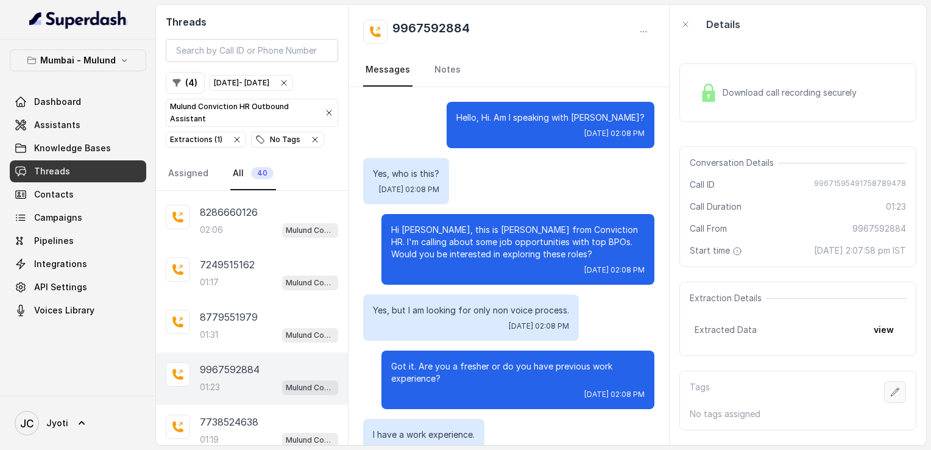
click at [890, 394] on icon "button" at bounding box center [895, 392] width 10 height 10
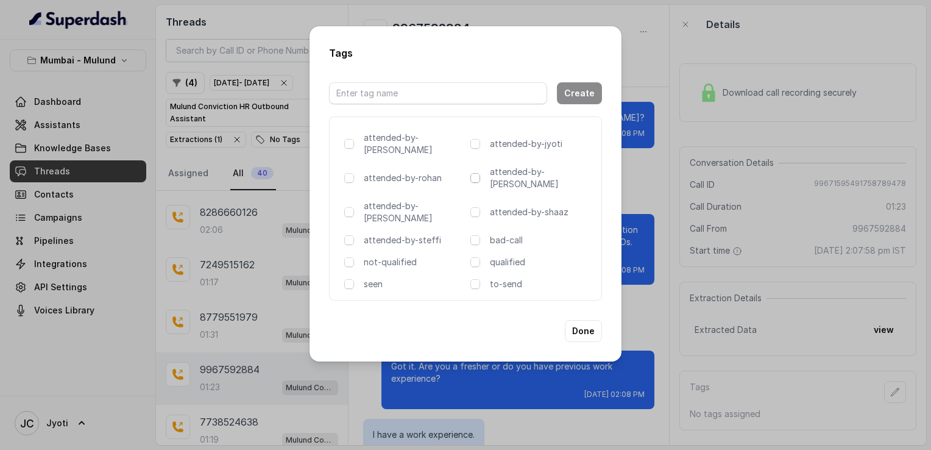
click at [475, 173] on span at bounding box center [476, 178] width 10 height 10
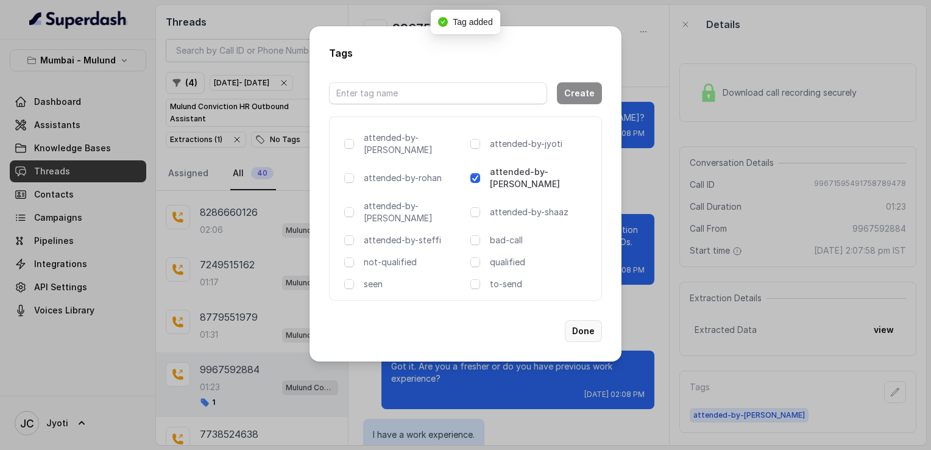
click at [576, 320] on button "Done" at bounding box center [583, 331] width 37 height 22
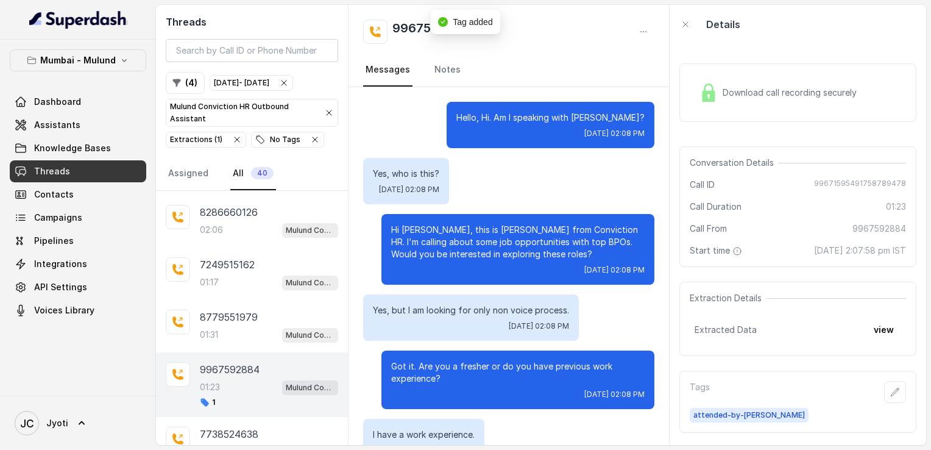
click at [697, 93] on div "Download call recording securely" at bounding box center [778, 93] width 167 height 28
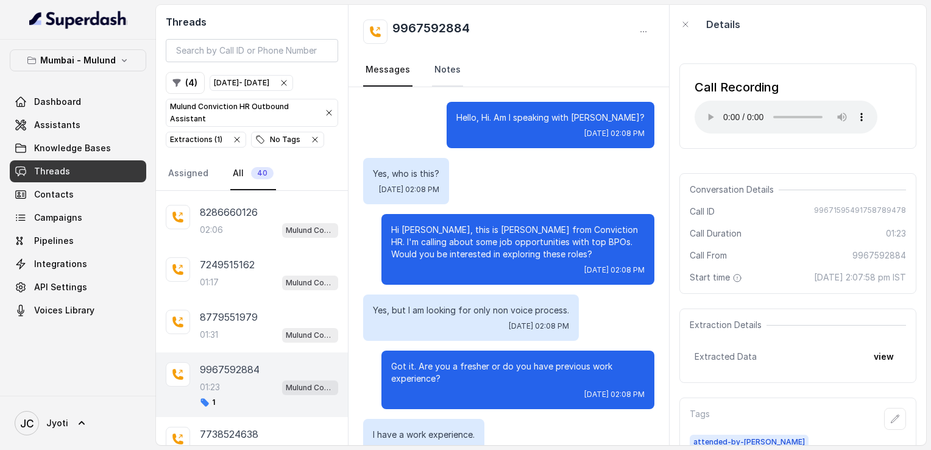
click at [453, 64] on link "Notes" at bounding box center [447, 70] width 31 height 33
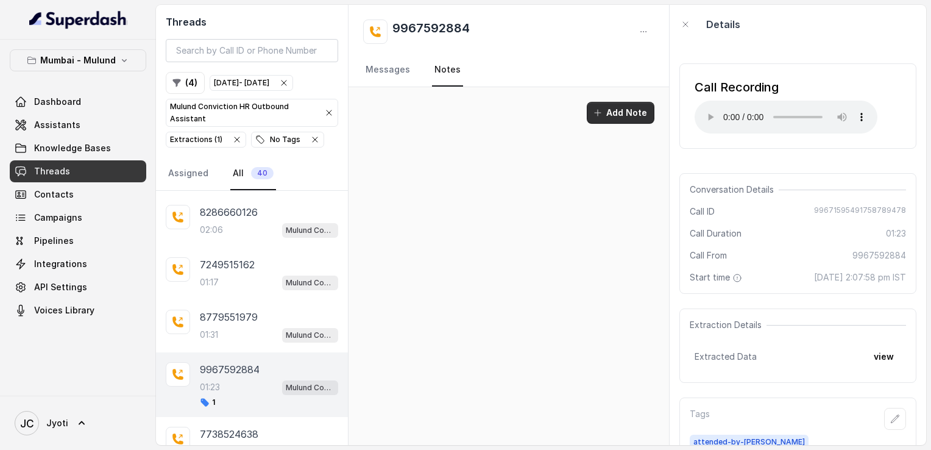
click at [609, 118] on button "Add Note" at bounding box center [621, 113] width 68 height 22
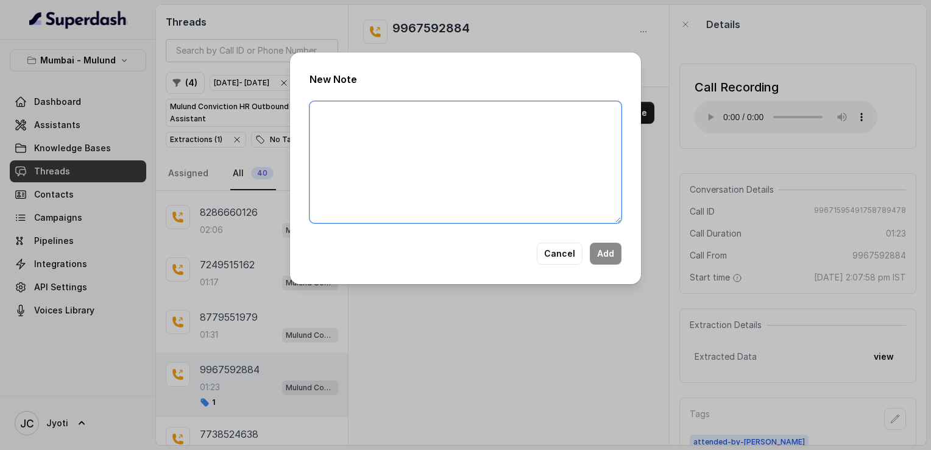
click at [478, 129] on textarea at bounding box center [466, 162] width 312 height 122
type textarea "Looking for non voice, have asked for cv."
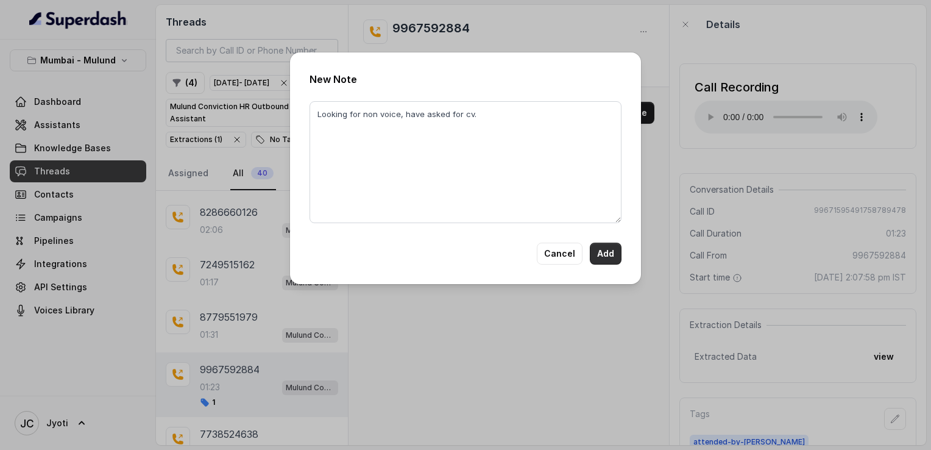
click at [608, 254] on button "Add" at bounding box center [606, 254] width 32 height 22
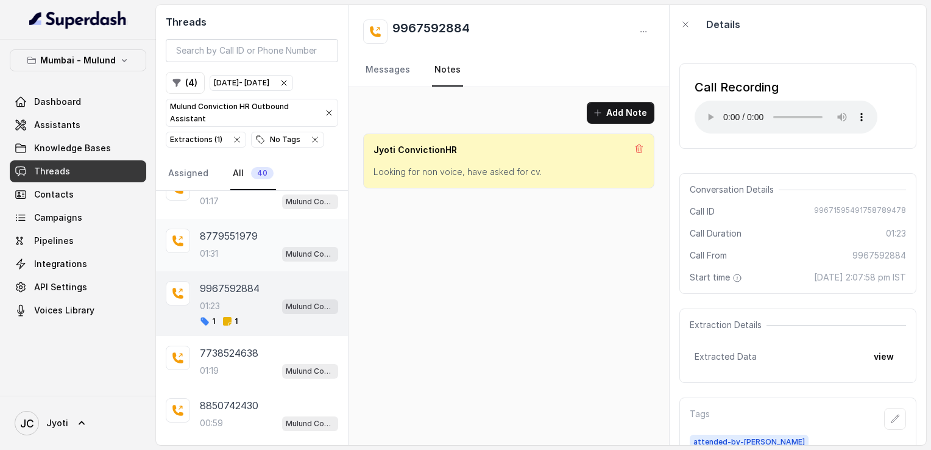
scroll to position [981, 0]
click at [216, 344] on p "7738524638" at bounding box center [229, 351] width 59 height 15
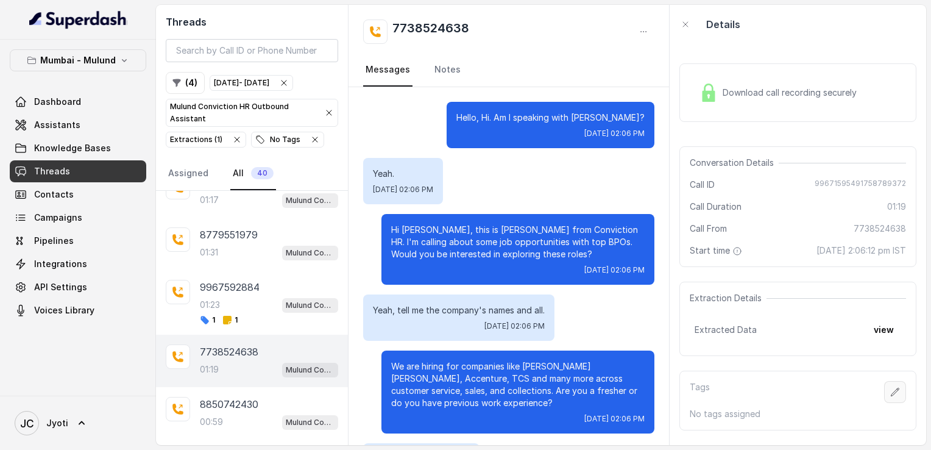
click at [884, 384] on button "button" at bounding box center [895, 392] width 22 height 22
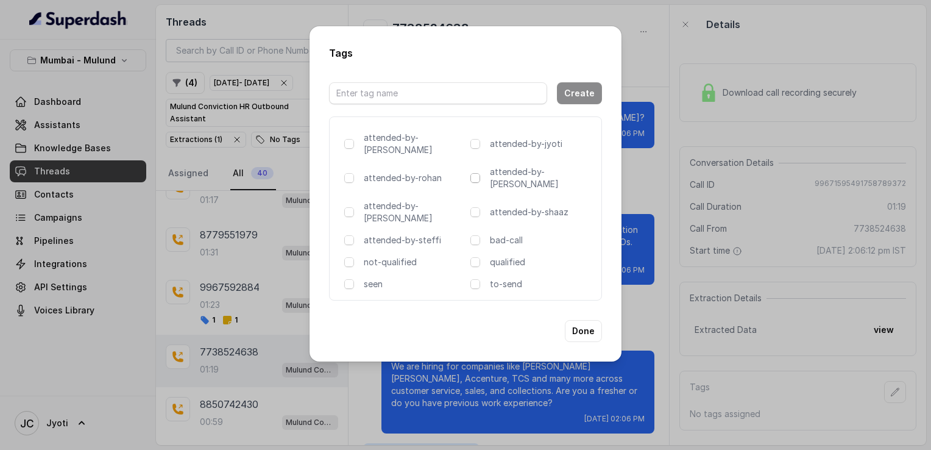
click at [473, 173] on span at bounding box center [476, 178] width 10 height 10
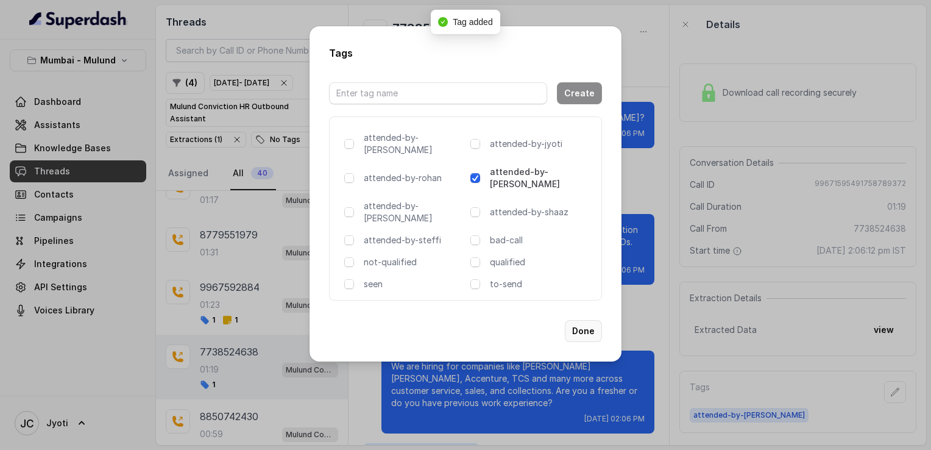
click at [580, 320] on button "Done" at bounding box center [583, 331] width 37 height 22
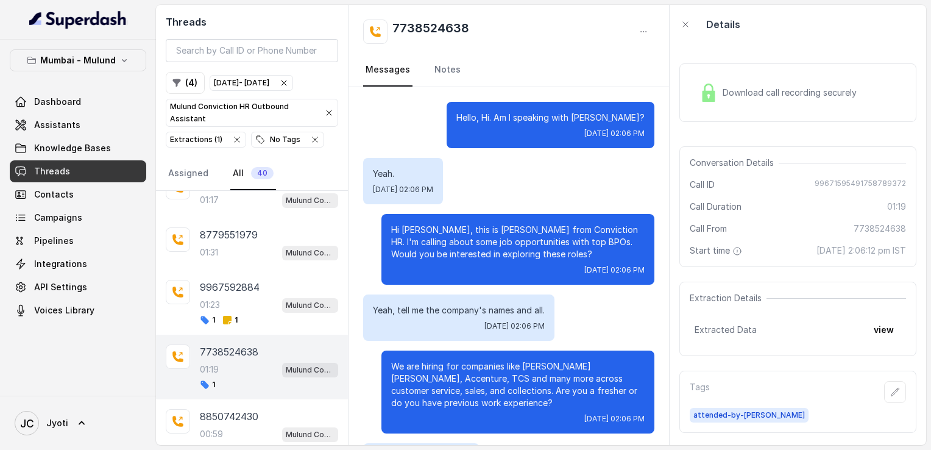
click at [535, 228] on p "Hi [PERSON_NAME], this is [PERSON_NAME] from Conviction HR. I'm calling about s…" at bounding box center [518, 242] width 254 height 37
click at [447, 66] on link "Notes" at bounding box center [447, 70] width 31 height 33
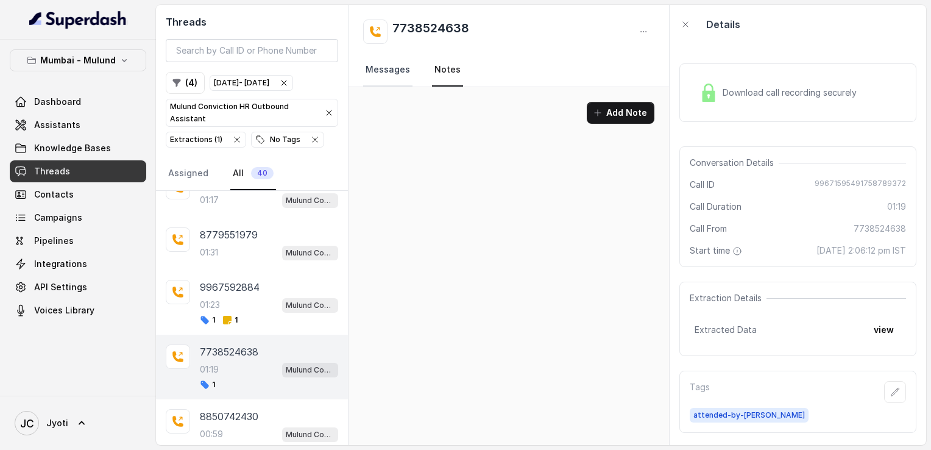
click at [393, 65] on link "Messages" at bounding box center [387, 70] width 49 height 33
